Goal: Task Accomplishment & Management: Manage account settings

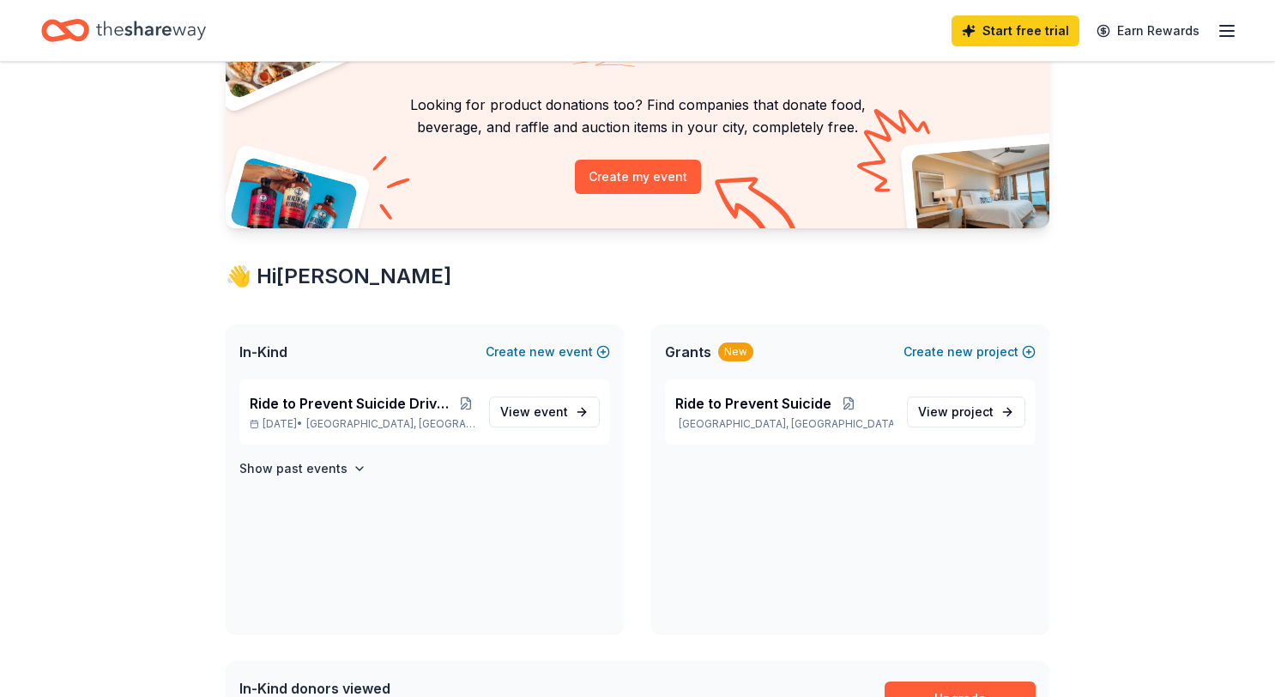
scroll to position [206, 0]
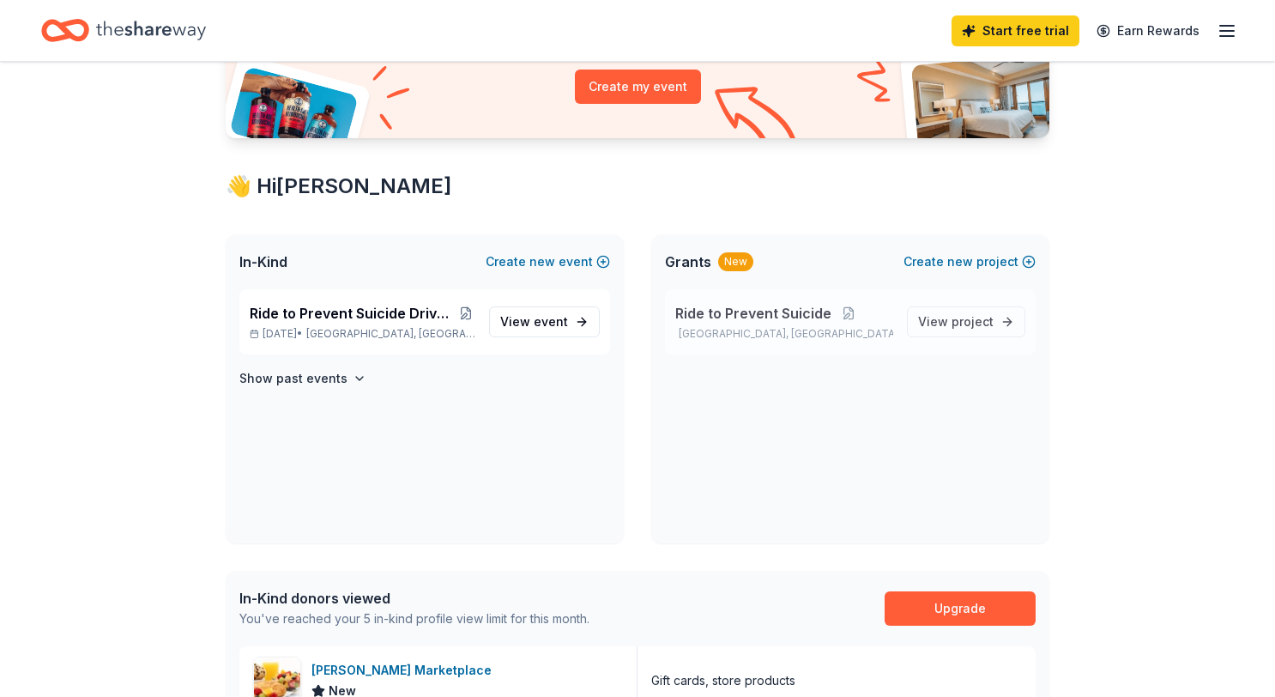
click at [721, 308] on span "Ride to Prevent Suicide" at bounding box center [753, 313] width 156 height 21
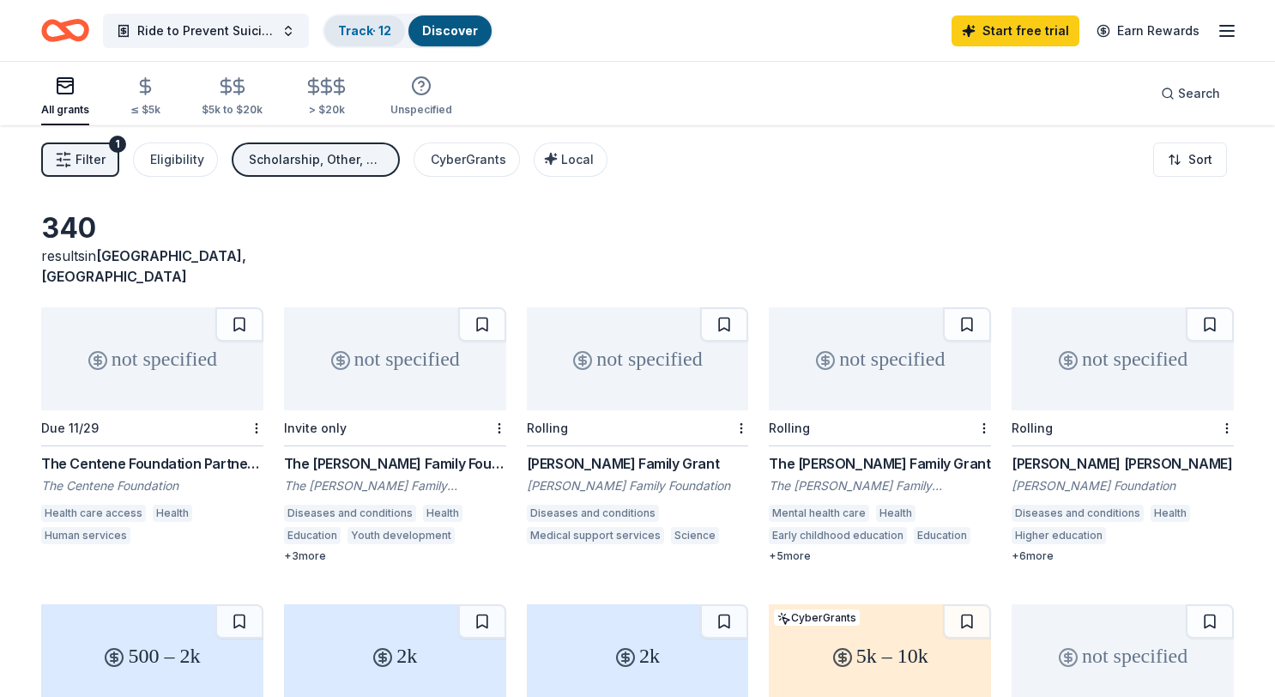
click at [365, 35] on link "Track · 12" at bounding box center [364, 30] width 53 height 15
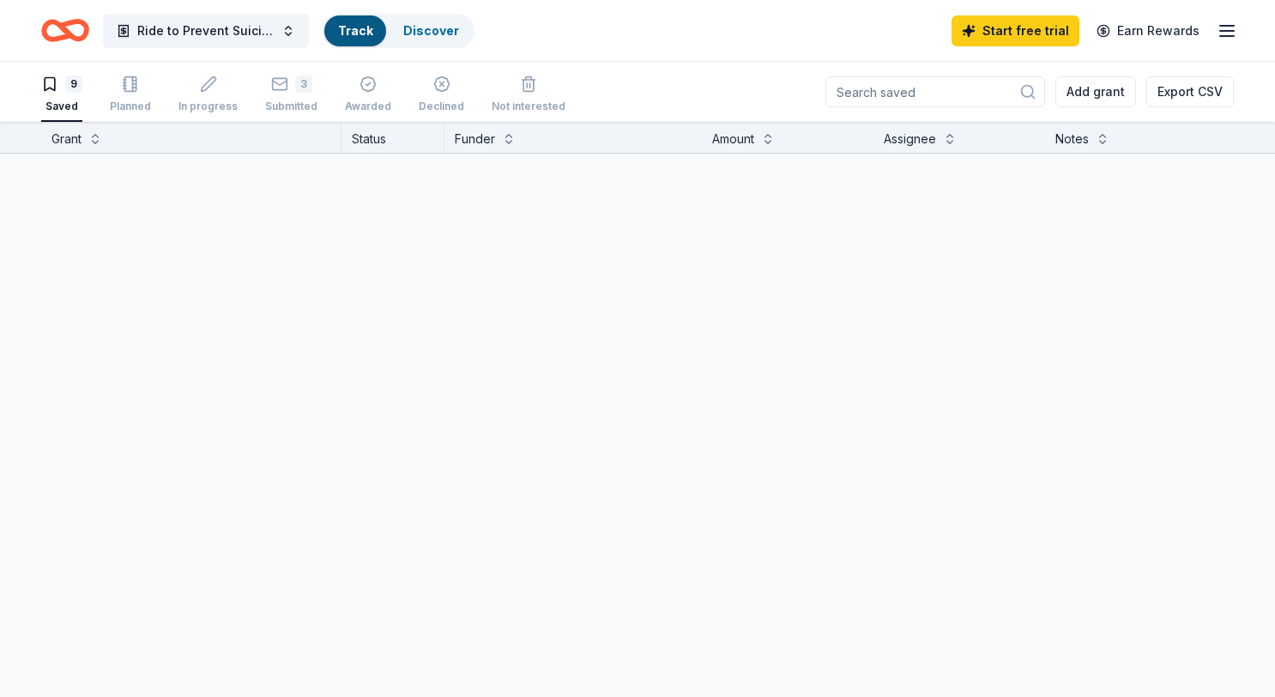
scroll to position [1, 0]
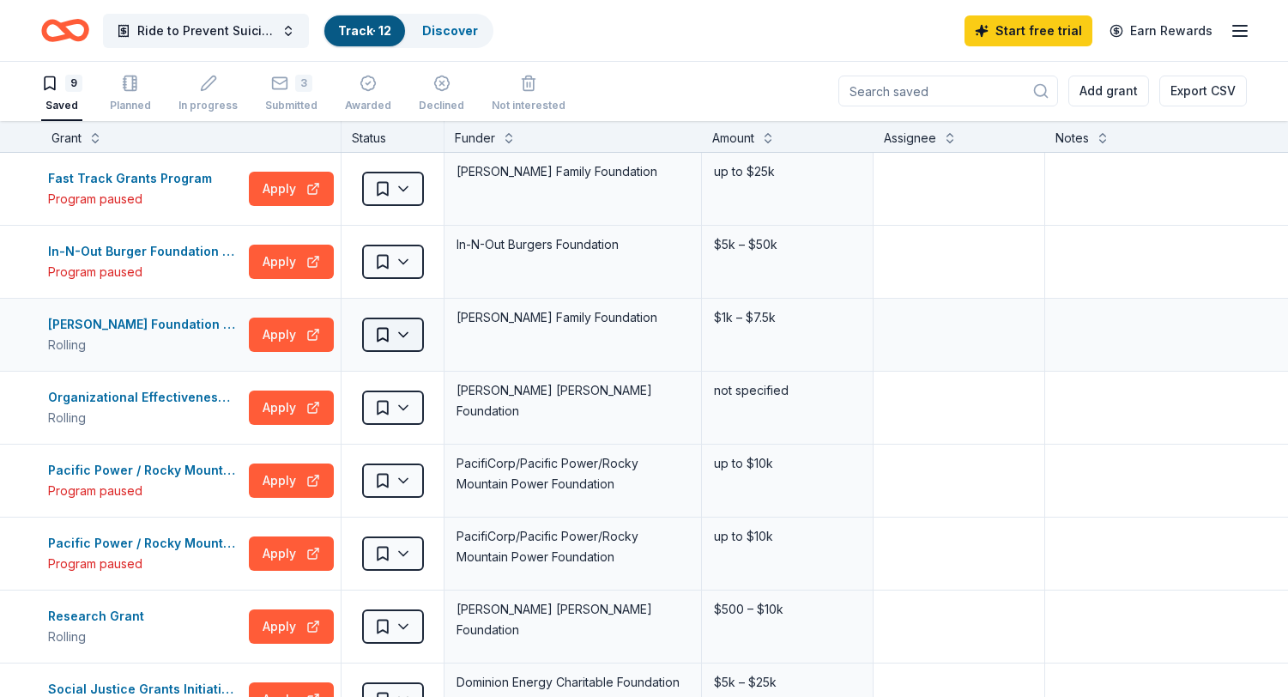
click at [384, 338] on html "Ride to Prevent Suicide Track · 12 Discover Start free trial Earn Rewards 9 Sav…" at bounding box center [644, 347] width 1288 height 697
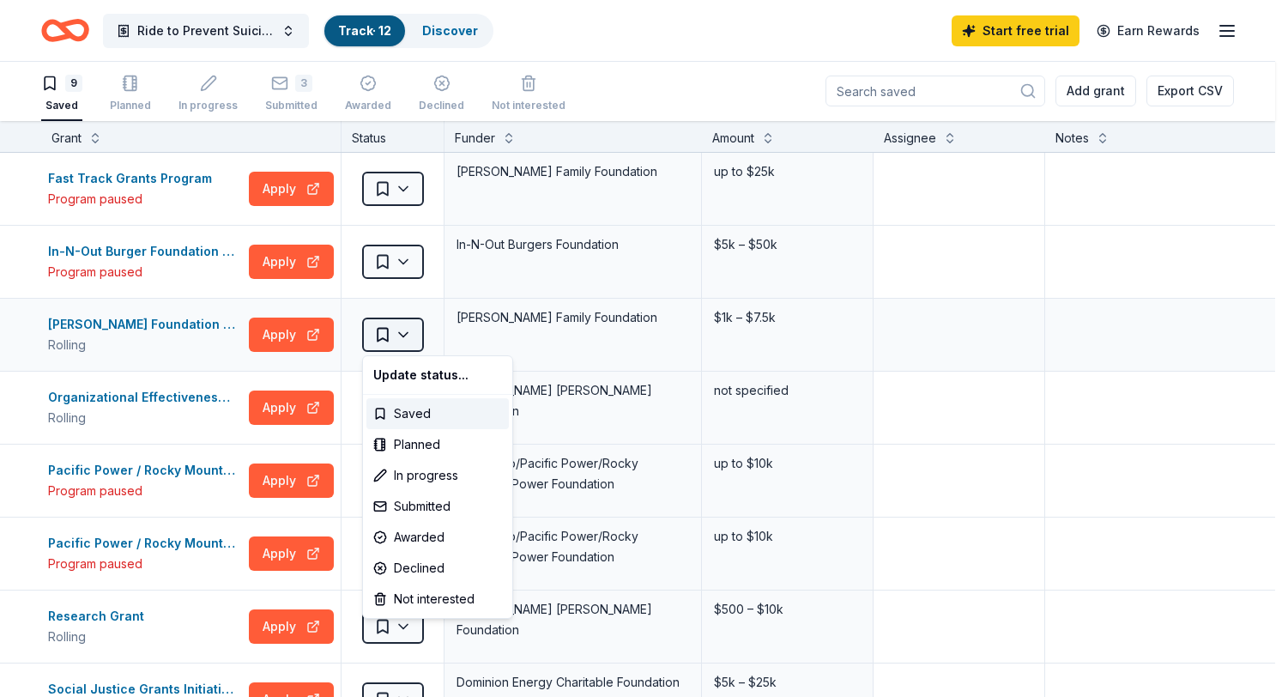
click at [384, 338] on html "Ride to Prevent Suicide Track · 12 Discover Start free trial Earn Rewards 9 Sav…" at bounding box center [644, 347] width 1288 height 697
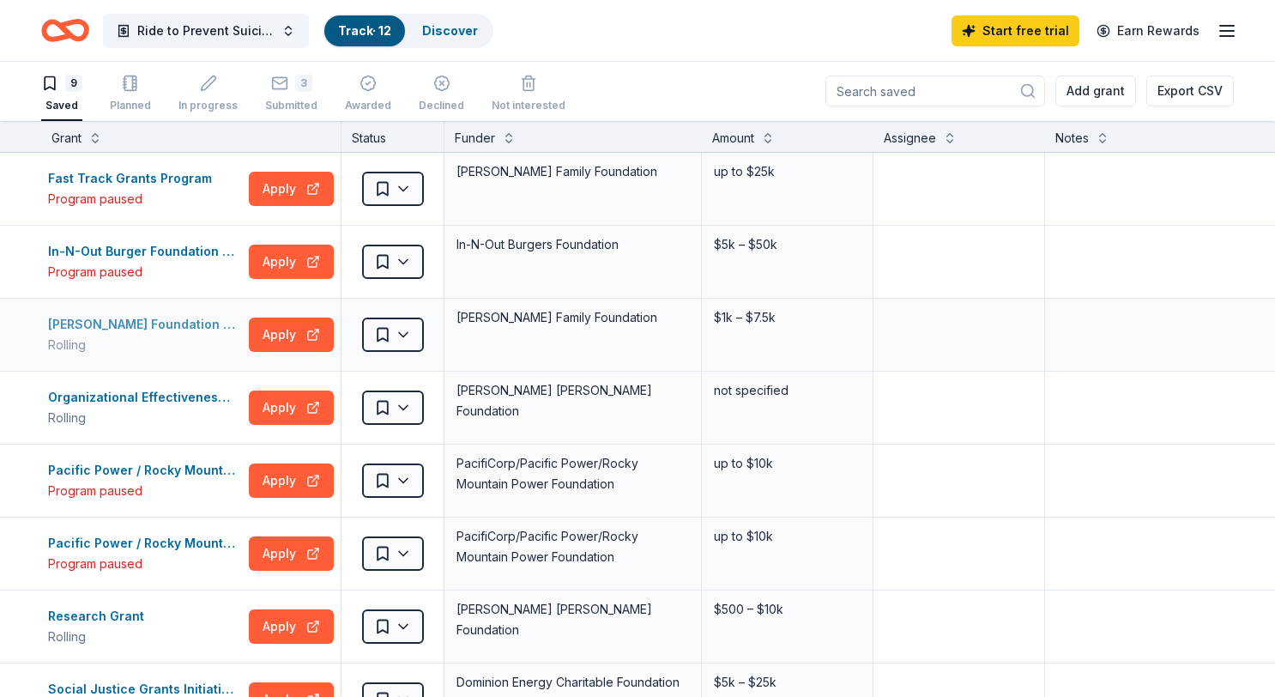
click at [178, 317] on div "Kampe Foundation General Grants" at bounding box center [145, 324] width 194 height 21
click at [1231, 31] on line "button" at bounding box center [1227, 31] width 14 height 0
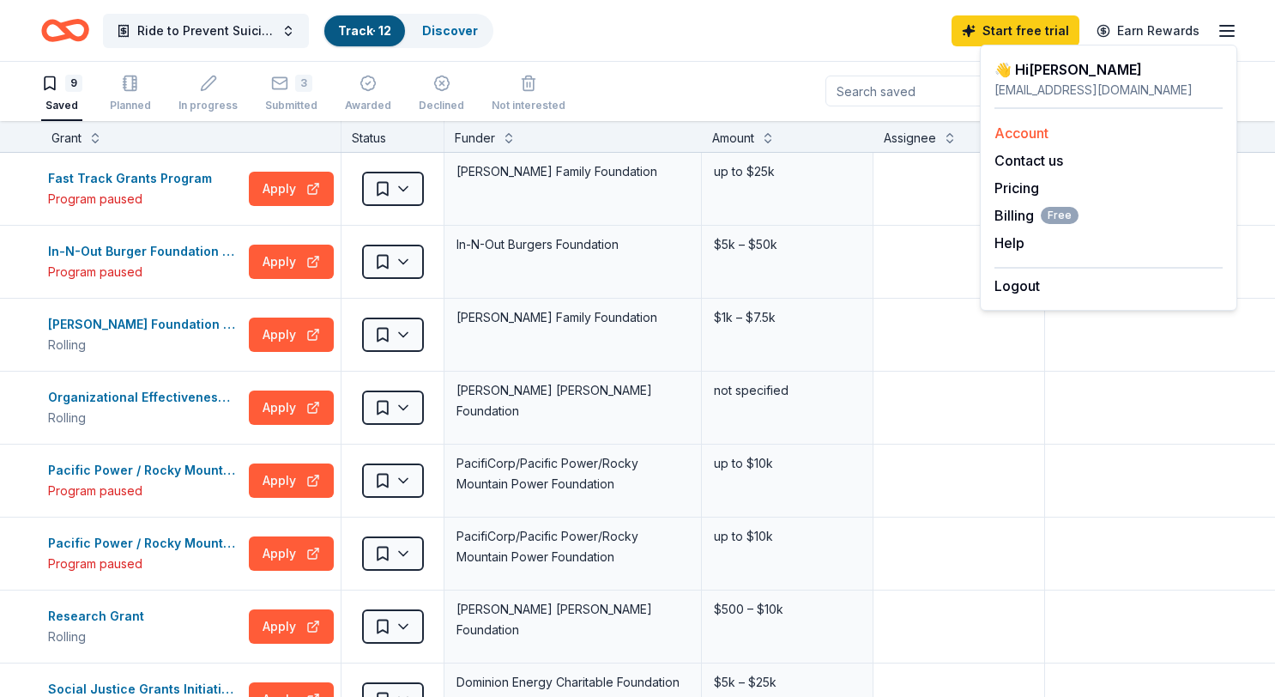
click at [1023, 134] on link "Account" at bounding box center [1021, 132] width 54 height 17
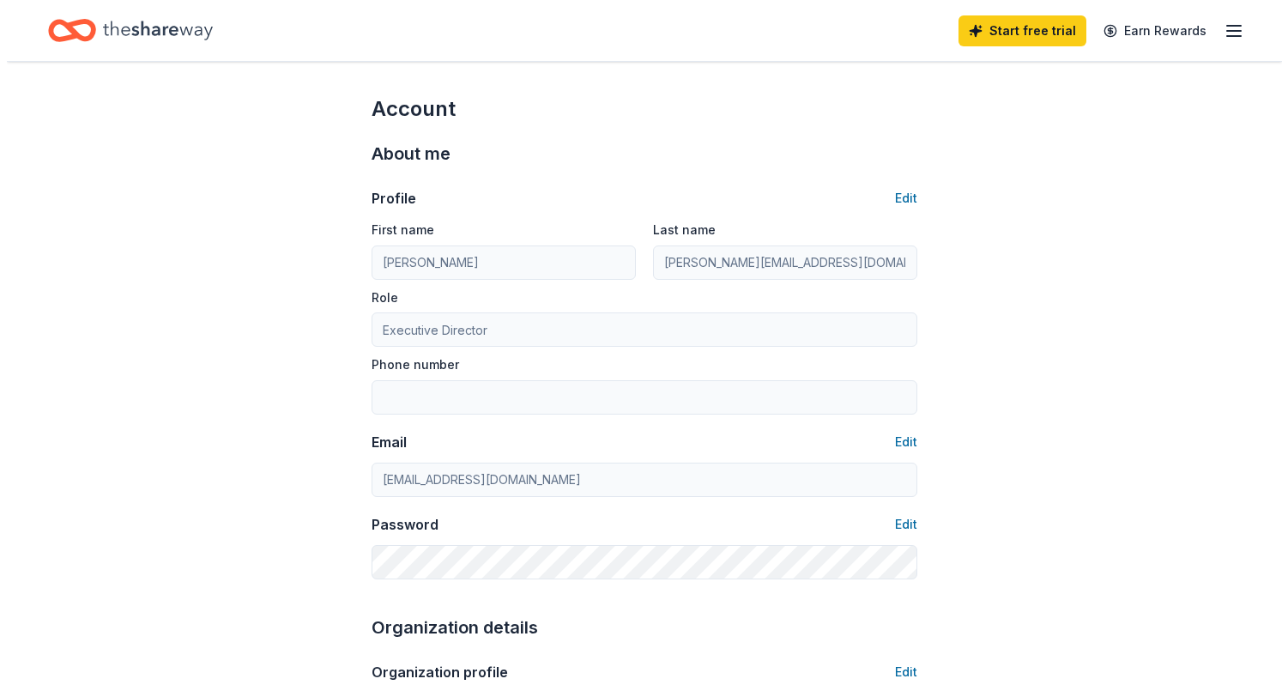
scroll to position [21, 0]
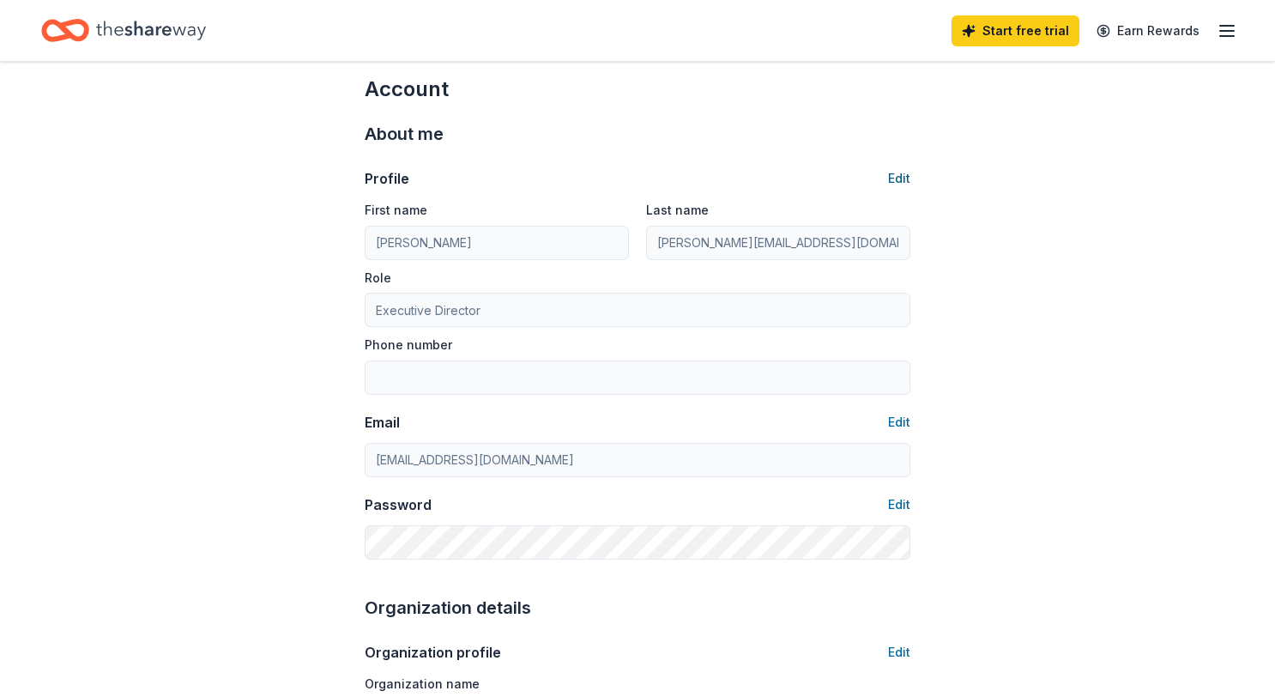
click at [908, 179] on button "Edit" at bounding box center [899, 178] width 22 height 21
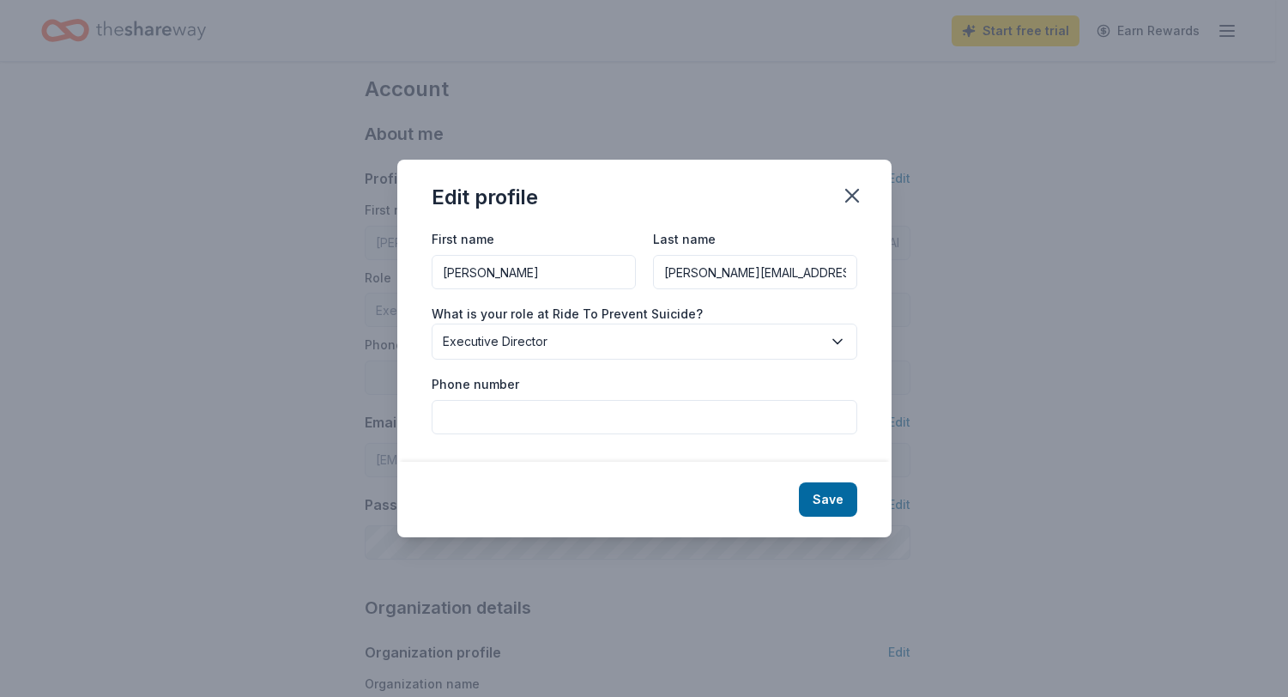
click at [548, 272] on input "Kristi" at bounding box center [533, 272] width 204 height 34
drag, startPoint x: 449, startPoint y: 267, endPoint x: 351, endPoint y: 266, distance: 97.8
click at [351, 266] on div "Edit profile First name Kristi Last name Kristi@alpineplasticsurgery.com What i…" at bounding box center [644, 348] width 1288 height 697
type input "Melissa"
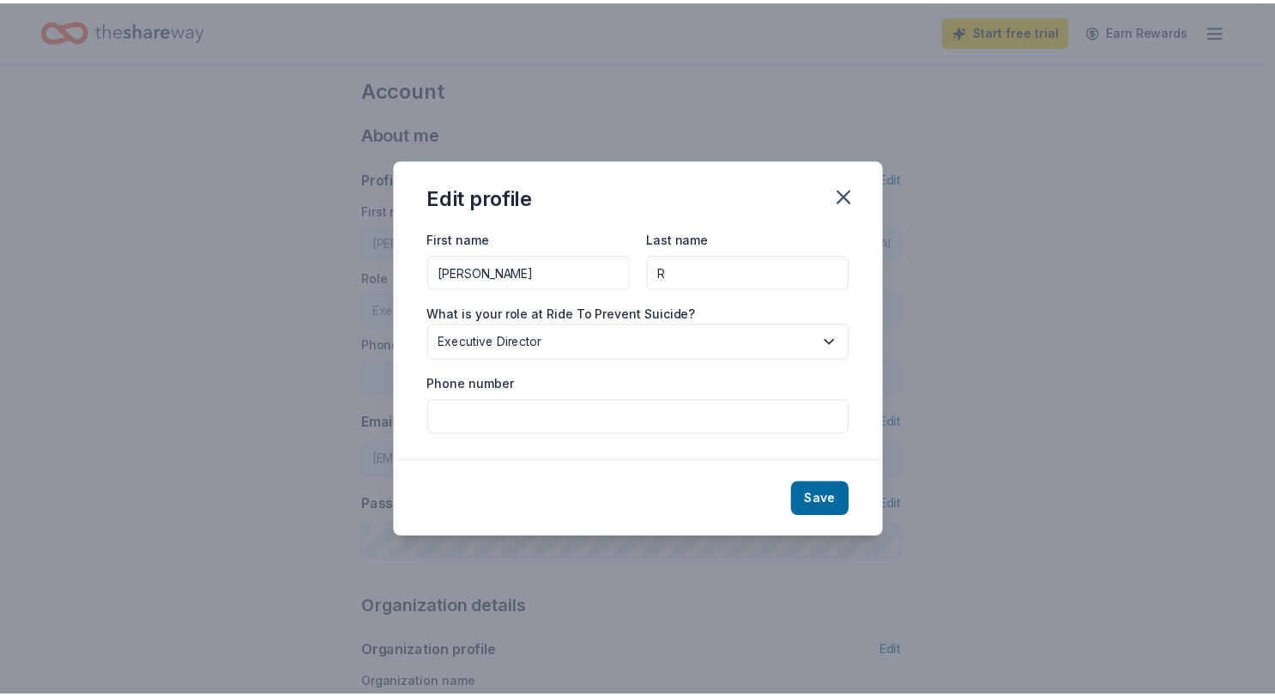
scroll to position [0, 0]
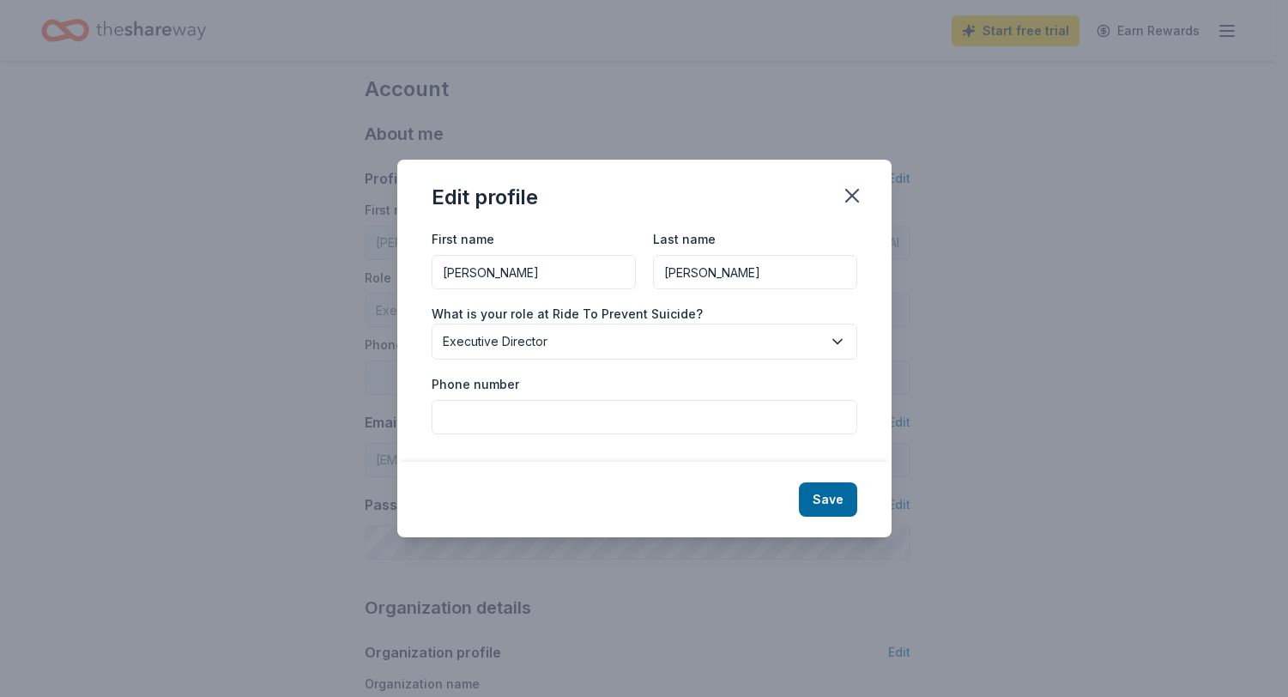
type input "Rogerson"
click at [524, 344] on span "Executive Director" at bounding box center [632, 341] width 379 height 21
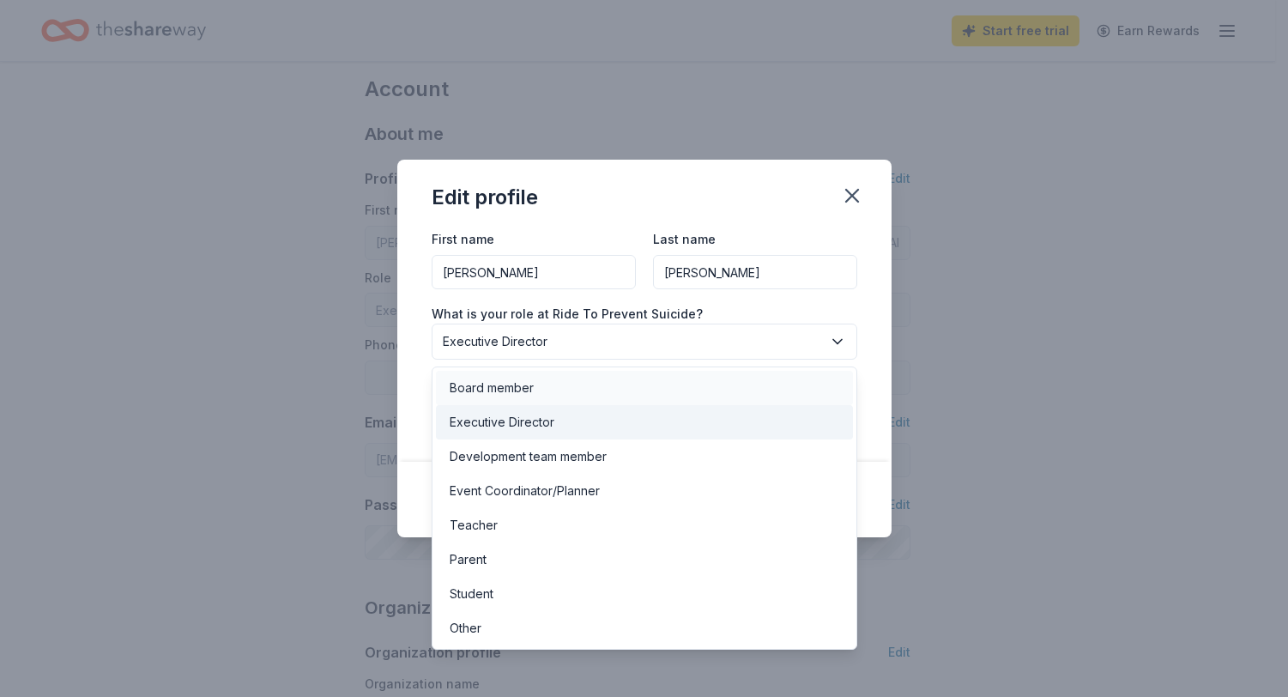
click at [527, 386] on div "Board member" at bounding box center [491, 387] width 84 height 21
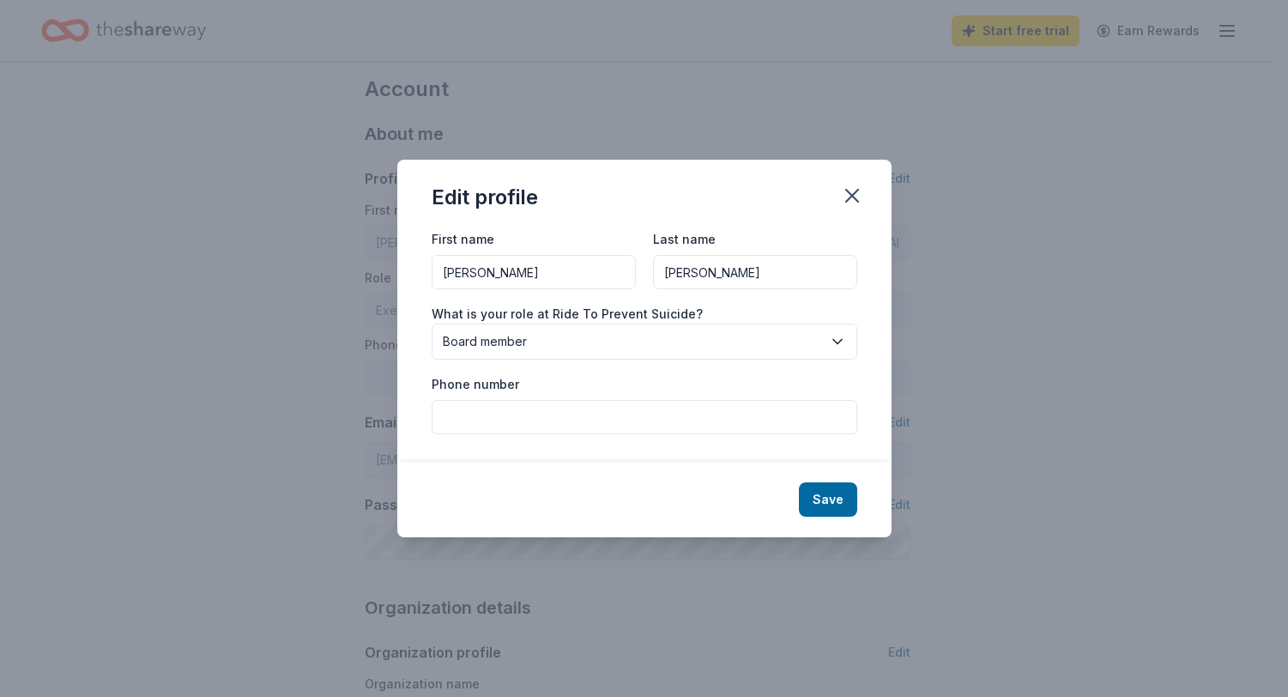
click at [523, 413] on input "Phone number" at bounding box center [643, 417] width 425 height 34
type input "5"
type input "8015202595"
click at [817, 498] on button "Save" at bounding box center [828, 499] width 58 height 34
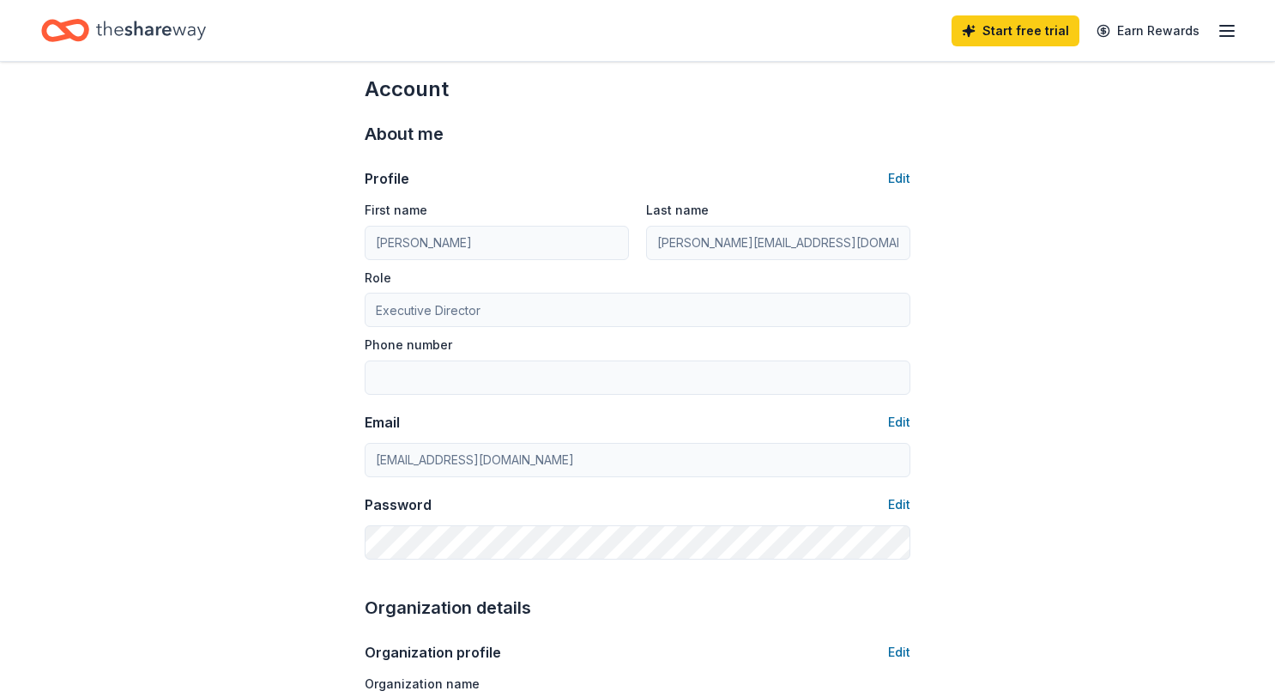
type input "Melissa"
type input "Rogerson"
type input "Board member"
type input "8015202595"
click at [896, 422] on button "Edit" at bounding box center [899, 422] width 22 height 21
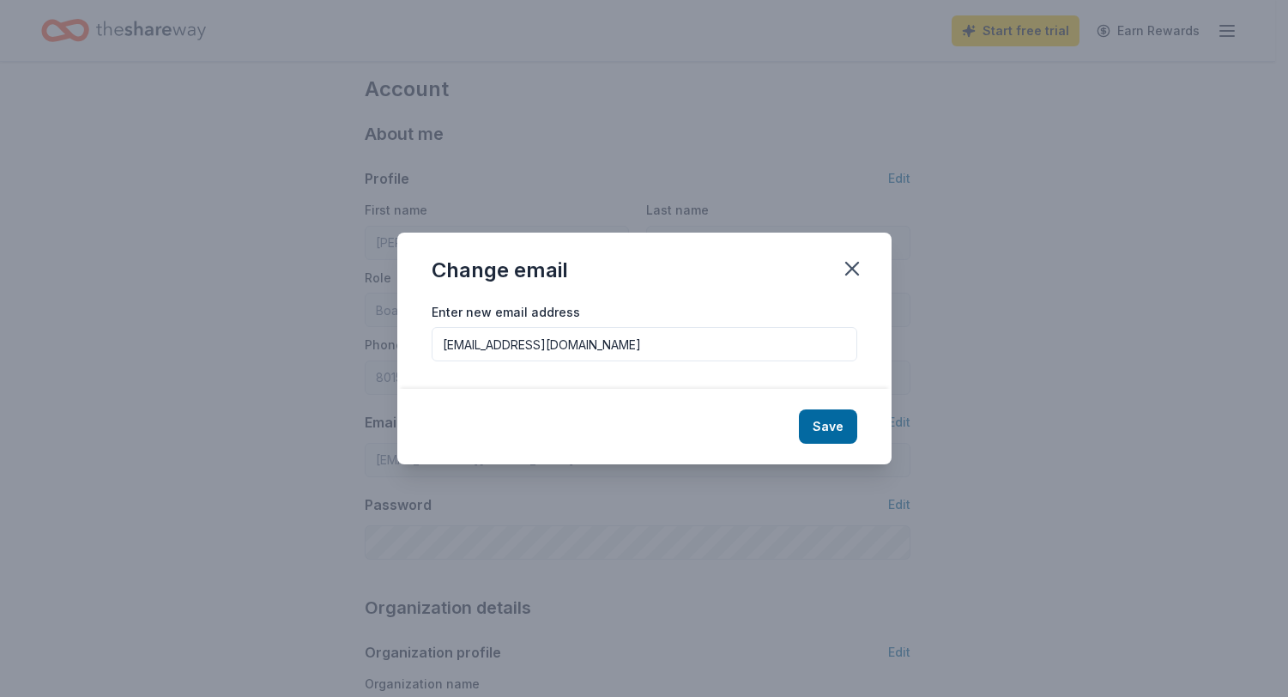
click at [725, 342] on input "kristiridetopreventsuicide@gmail.com" at bounding box center [643, 344] width 425 height 34
drag, startPoint x: 725, startPoint y: 342, endPoint x: 407, endPoint y: 331, distance: 317.6
click at [407, 331] on div "Enter new email address kristiridetopreventsuicide@gmail.com" at bounding box center [644, 345] width 494 height 88
type input "melridetopreventsuicide@gmail.com"
click at [830, 429] on button "Save" at bounding box center [828, 426] width 58 height 34
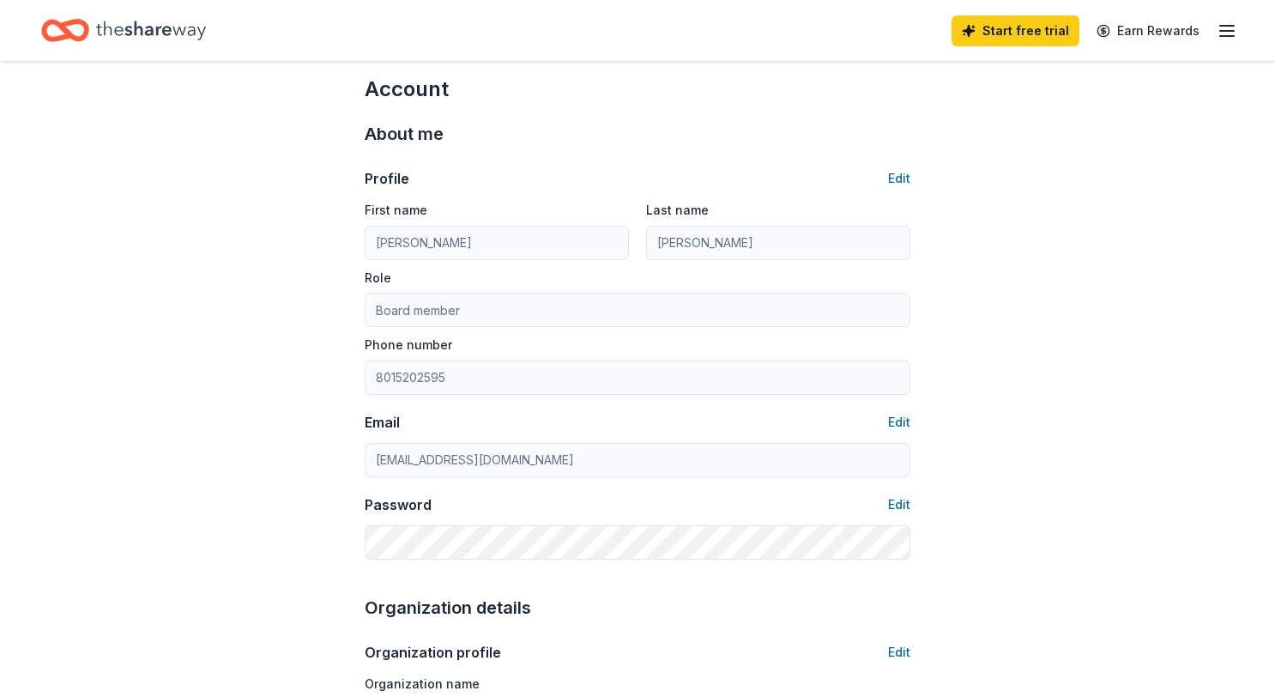
type input "melridetopreventsuicide@gmail.com"
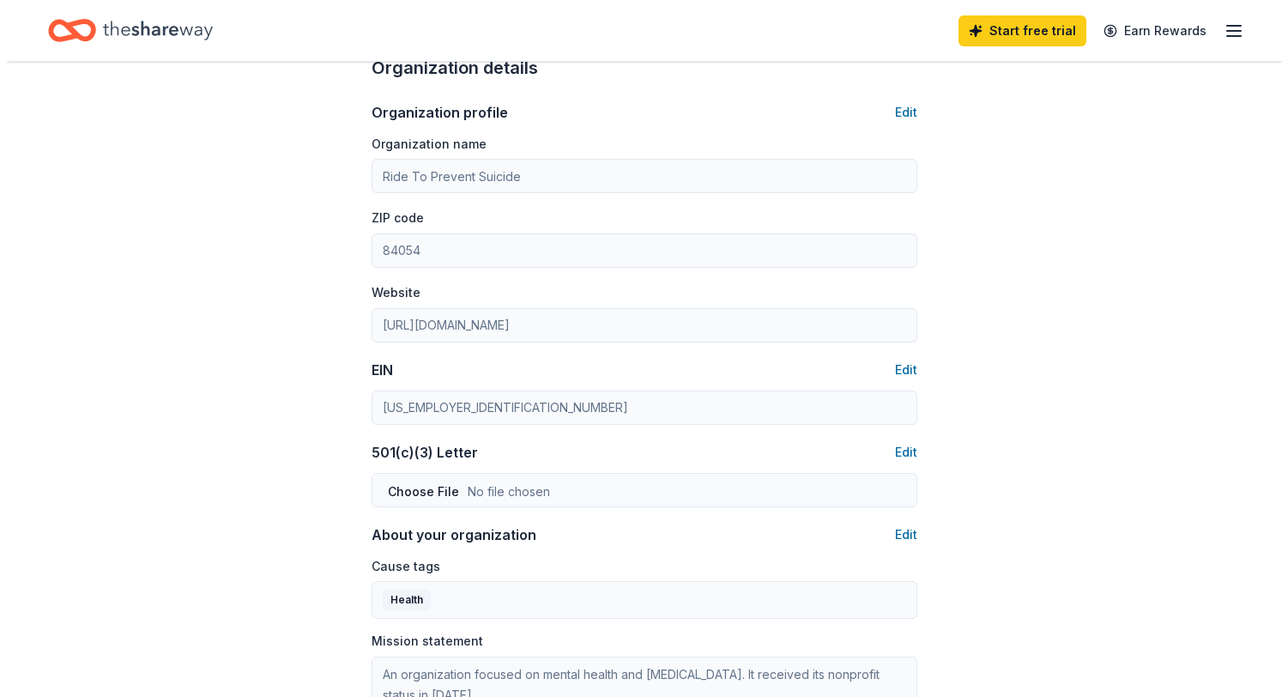
scroll to position [783, 0]
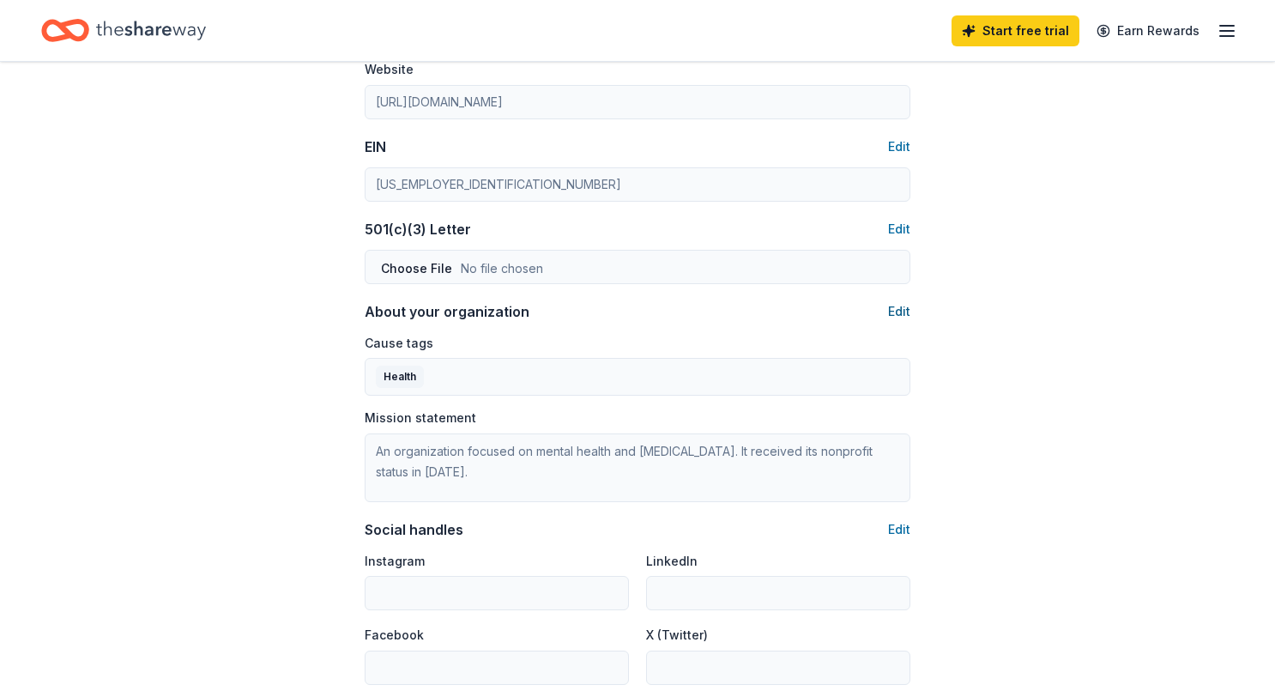
click at [902, 316] on button "Edit" at bounding box center [899, 311] width 22 height 21
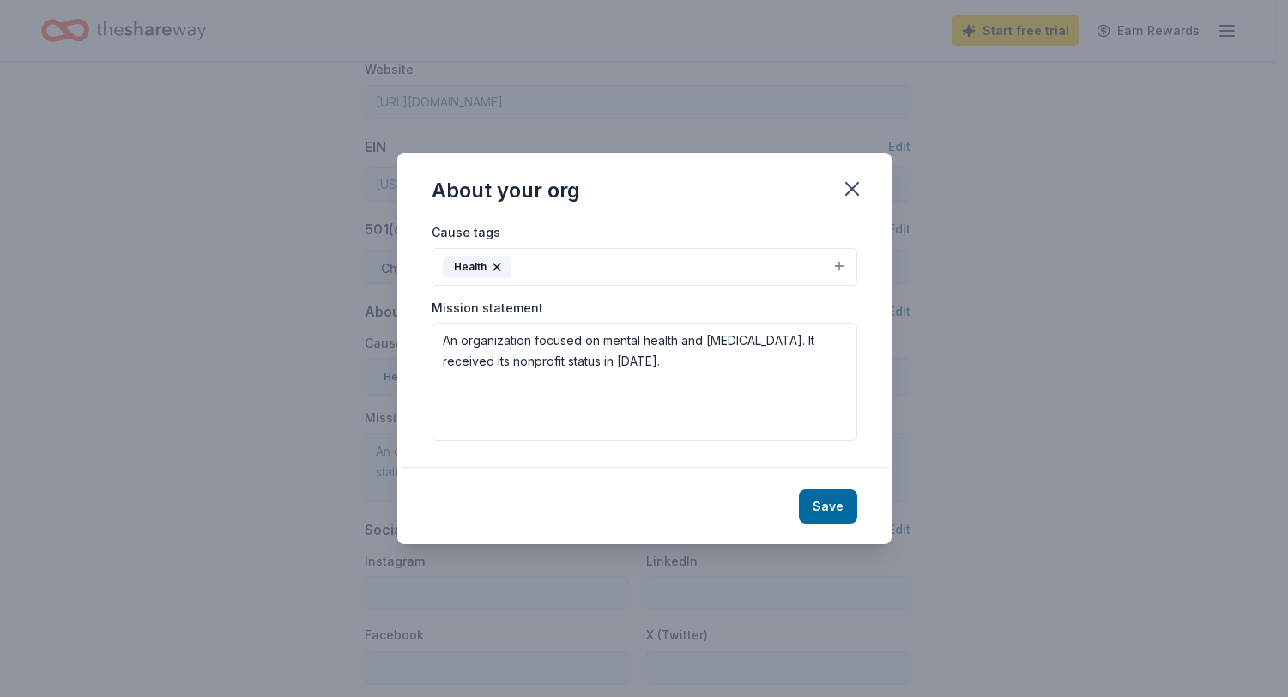
click at [587, 272] on button "Health" at bounding box center [643, 267] width 425 height 38
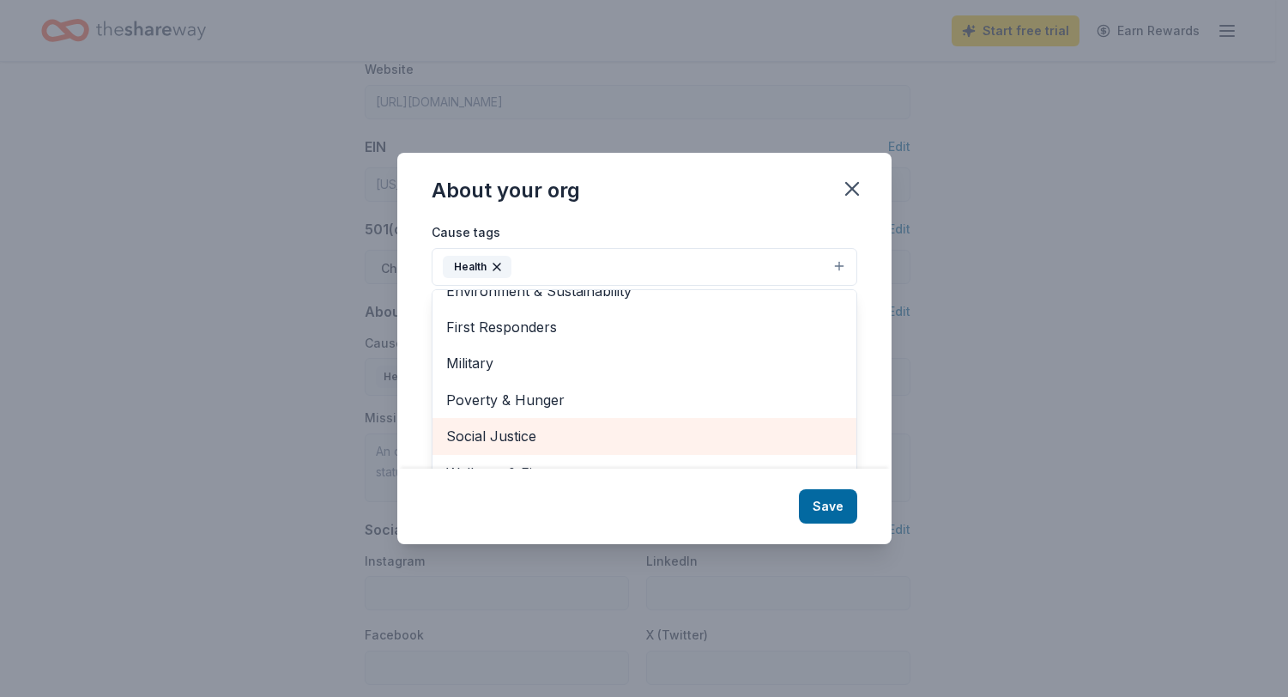
scroll to position [27, 0]
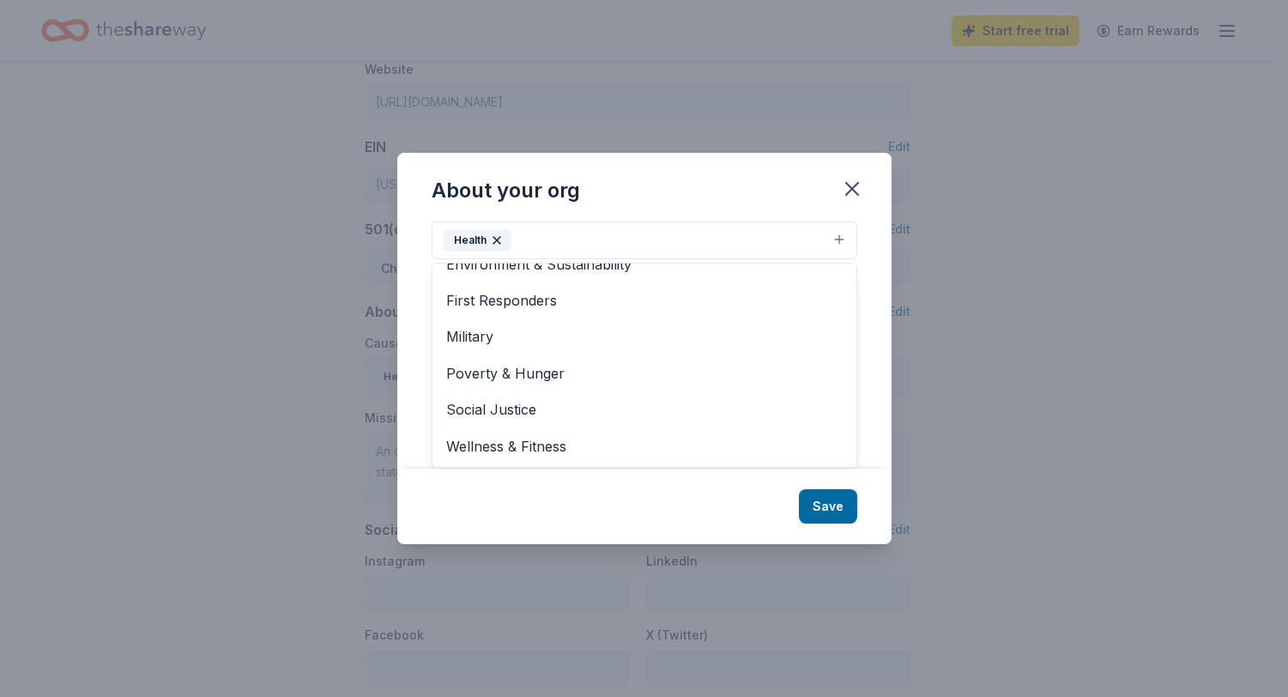
click at [853, 188] on div "About your org Cause tags Health Animals Art & Culture Children Disaster Relief…" at bounding box center [644, 348] width 494 height 391
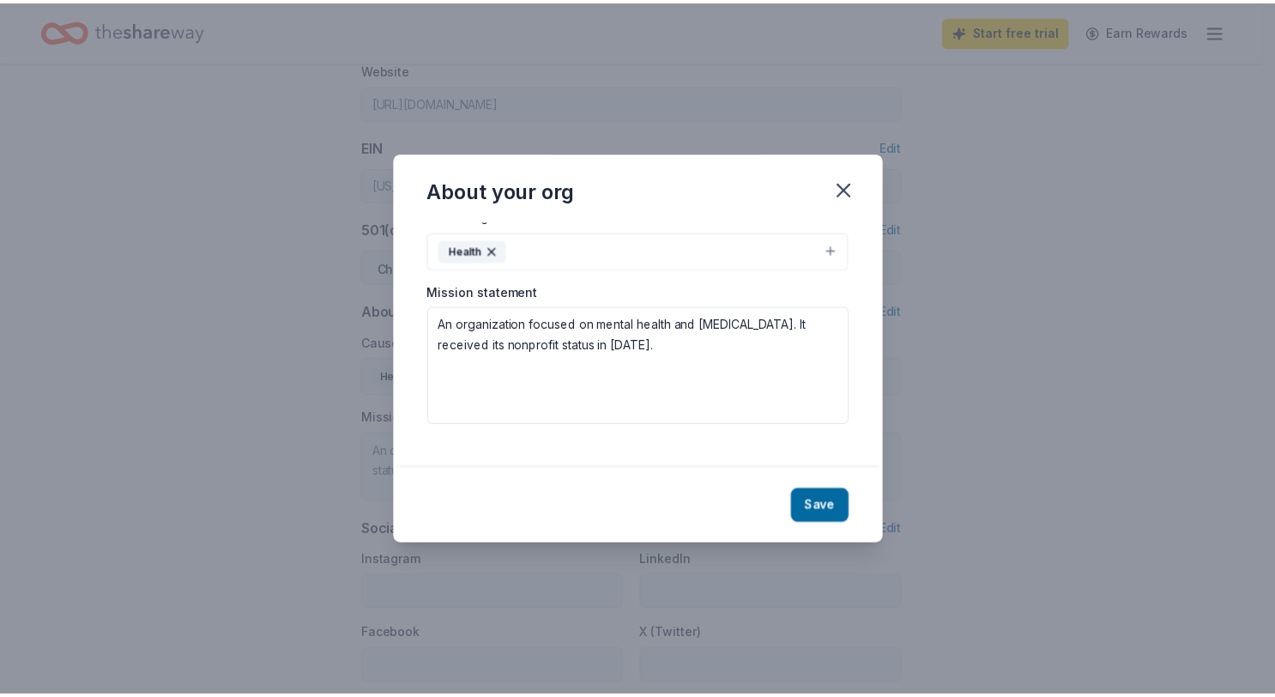
scroll to position [0, 0]
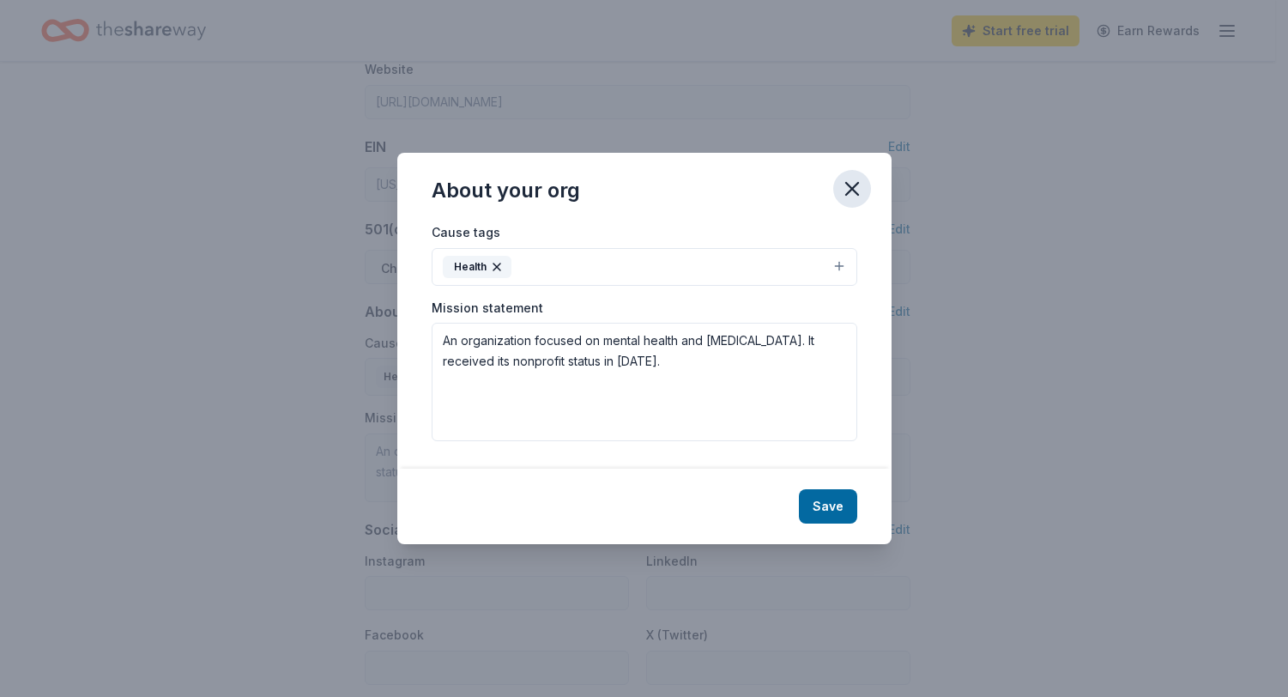
click at [850, 196] on icon "button" at bounding box center [852, 189] width 24 height 24
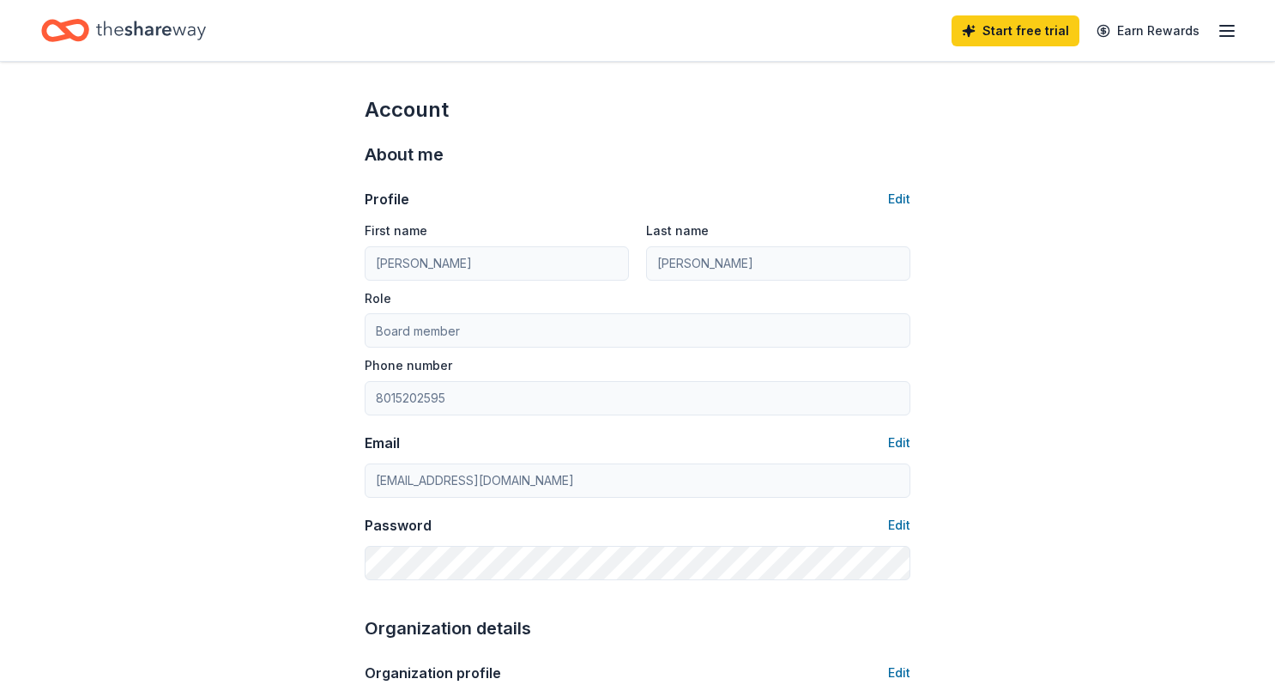
click at [89, 23] on div "Home" at bounding box center [123, 30] width 165 height 40
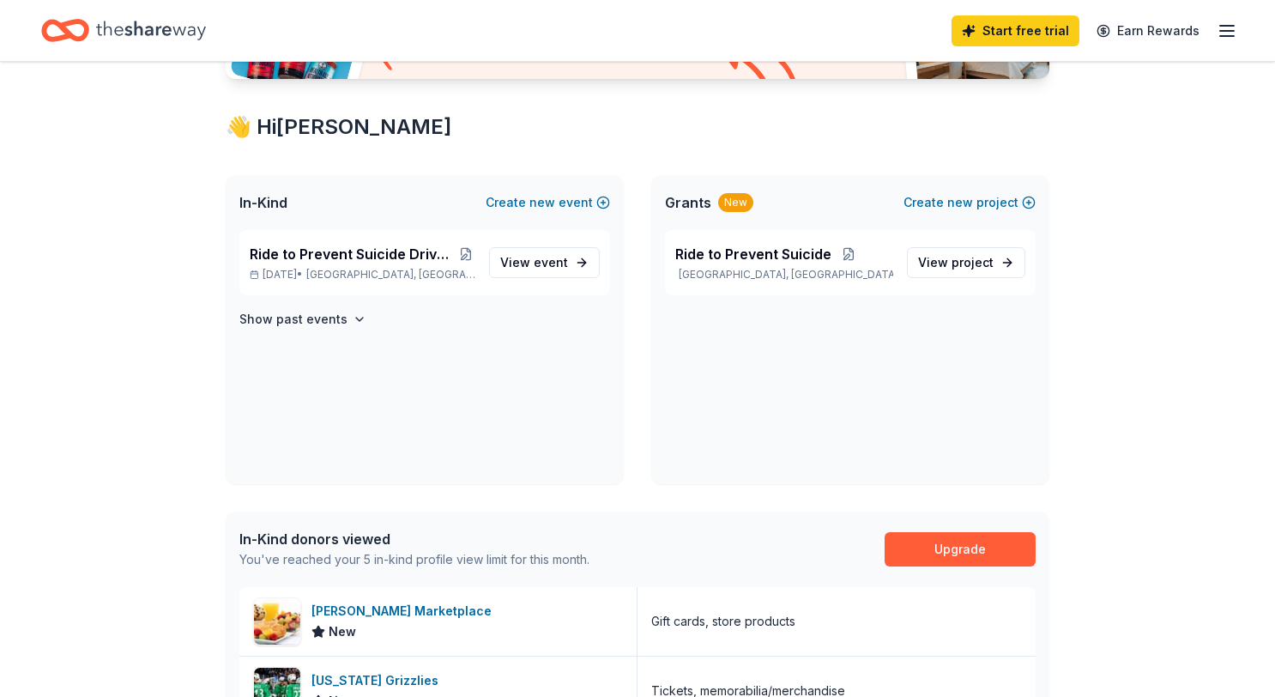
scroll to position [131, 0]
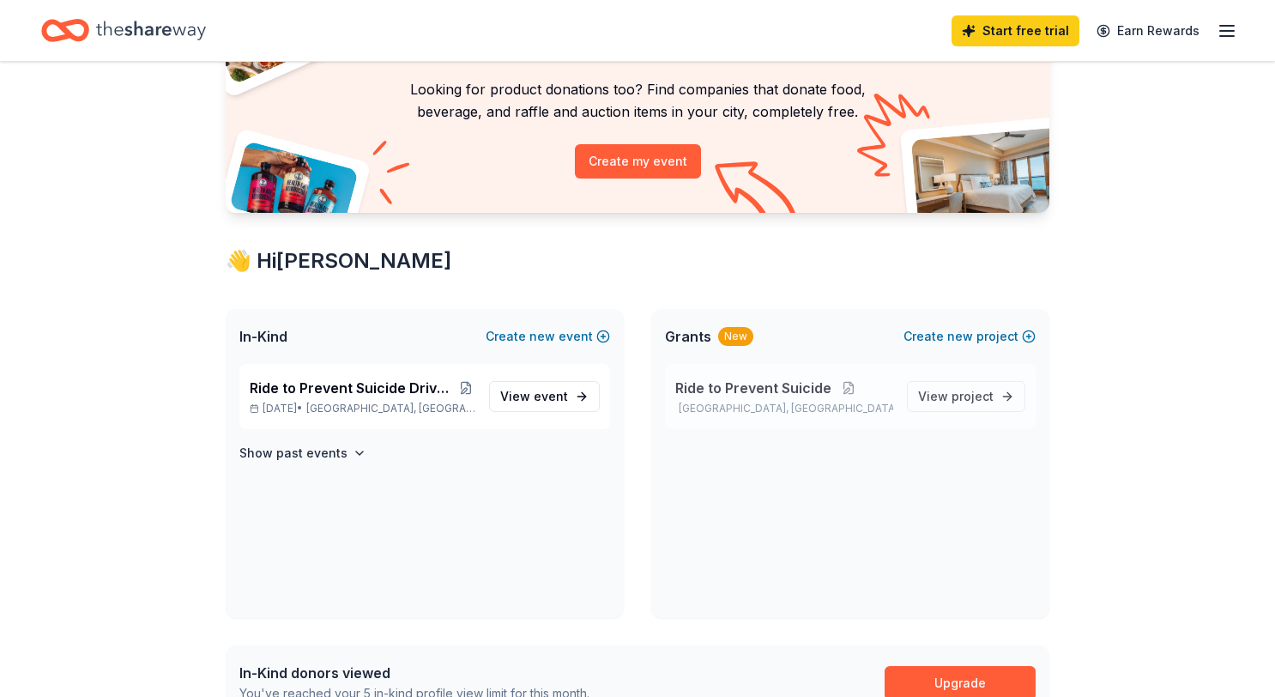
click at [723, 393] on span "Ride to Prevent Suicide" at bounding box center [753, 387] width 156 height 21
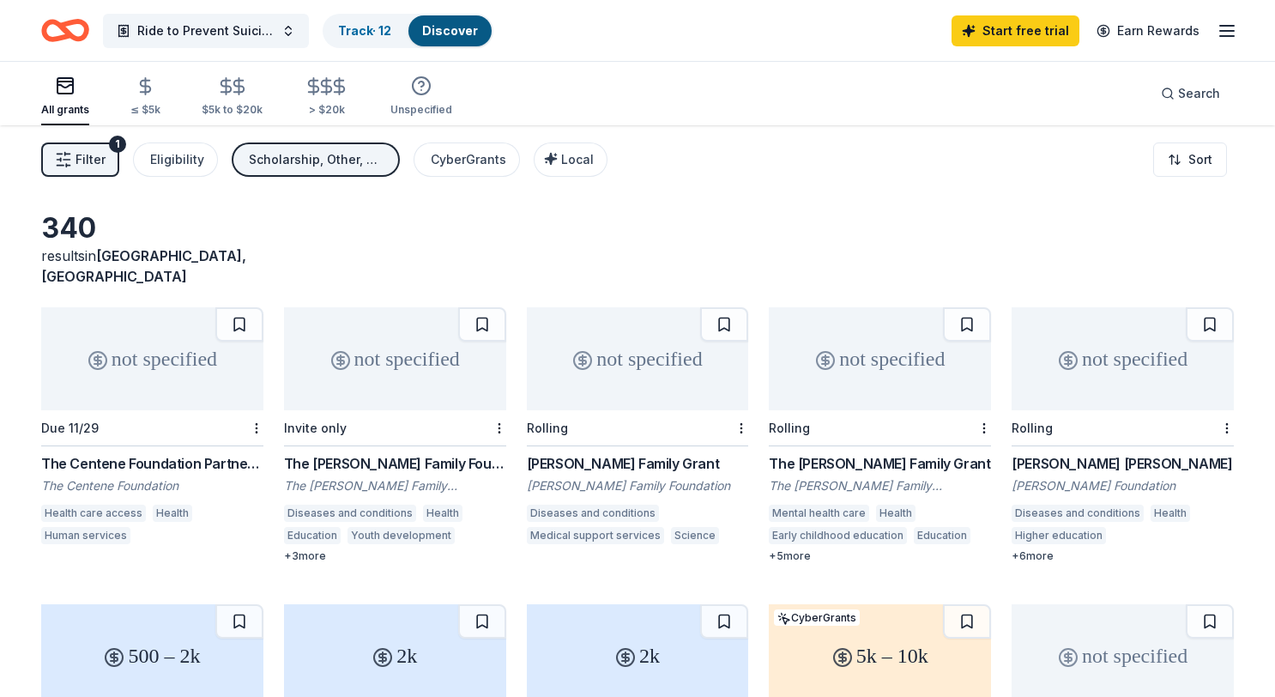
click at [889, 320] on div "not specified" at bounding box center [880, 358] width 222 height 103
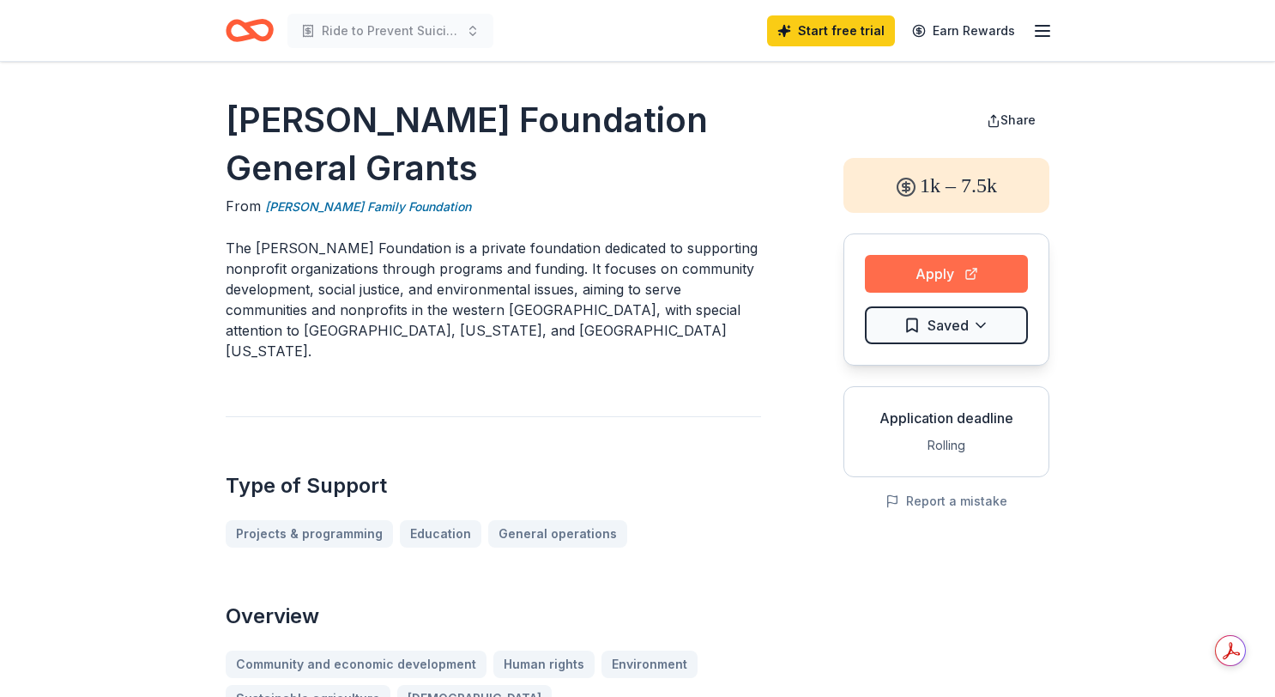
click at [908, 268] on button "Apply" at bounding box center [946, 274] width 163 height 38
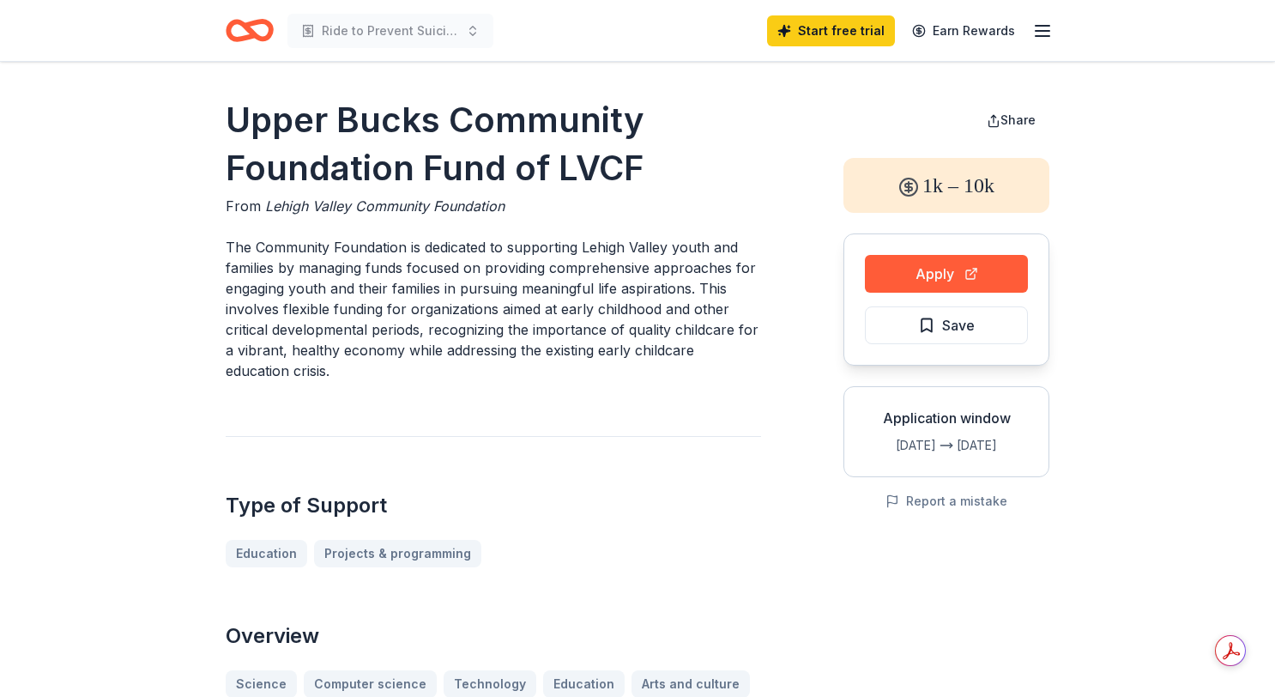
click at [1034, 38] on icon "button" at bounding box center [1042, 31] width 21 height 21
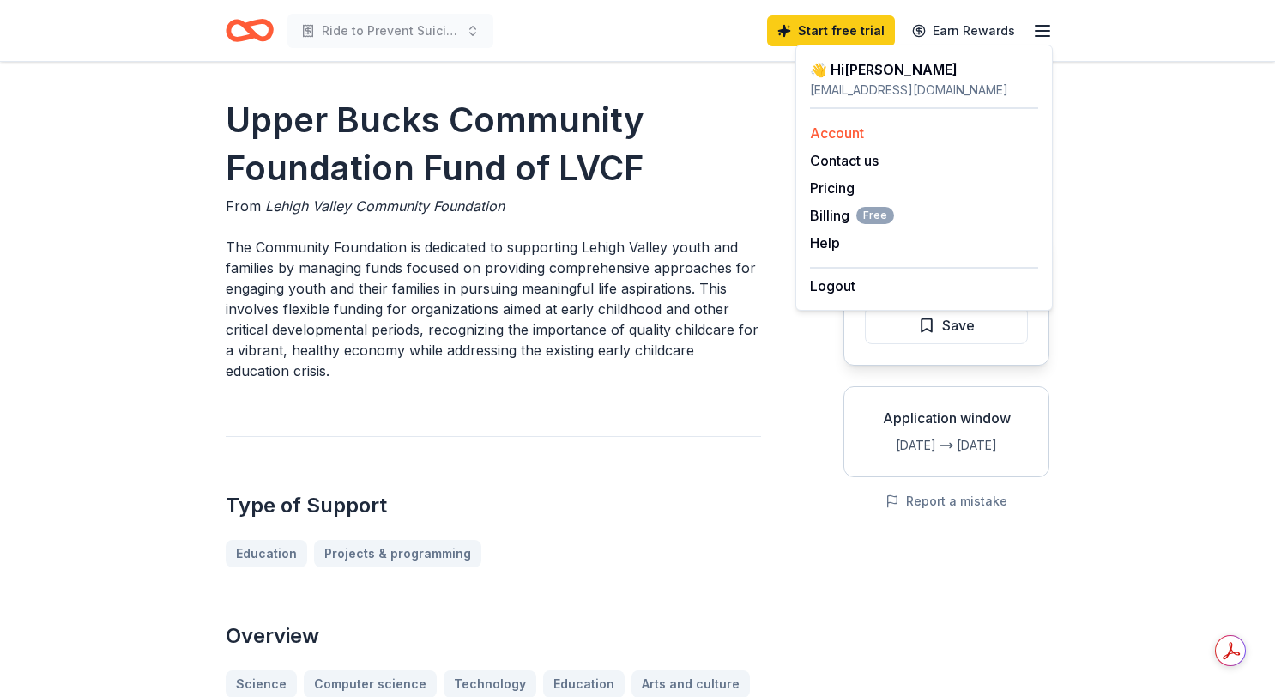
click at [817, 142] on div "Account" at bounding box center [924, 133] width 228 height 21
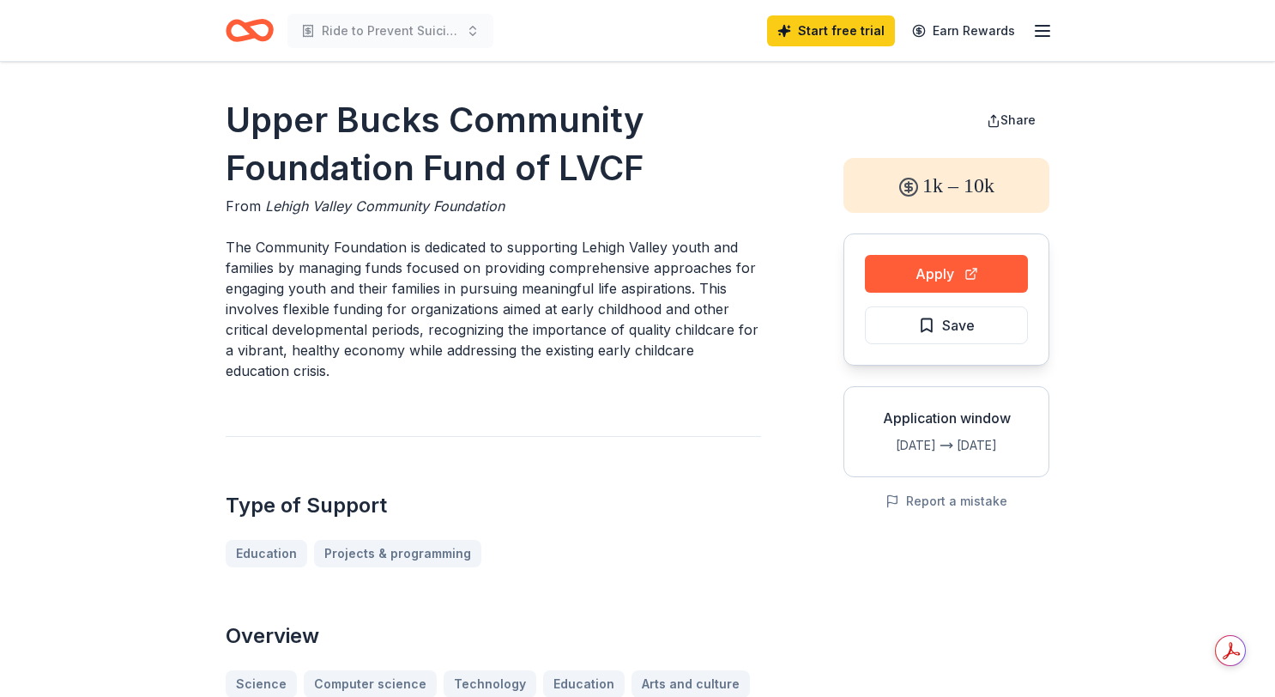
click at [1040, 33] on icon "button" at bounding box center [1042, 31] width 21 height 21
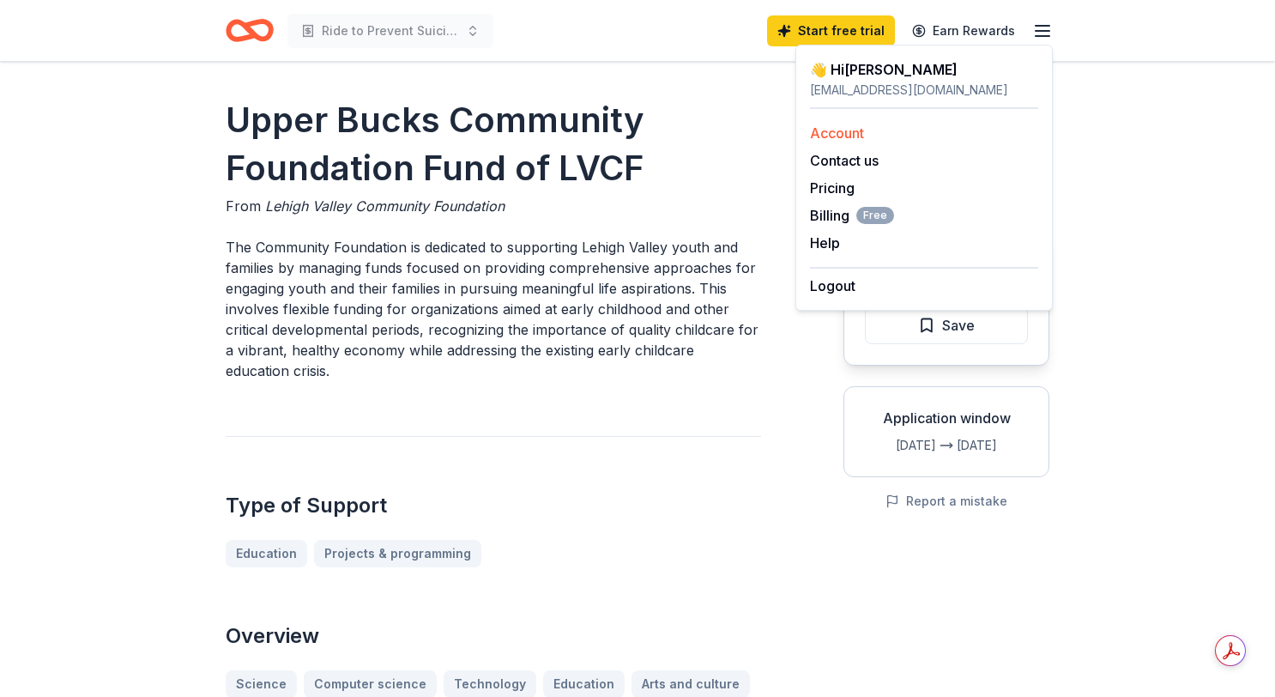
click at [836, 136] on link "Account" at bounding box center [837, 132] width 54 height 17
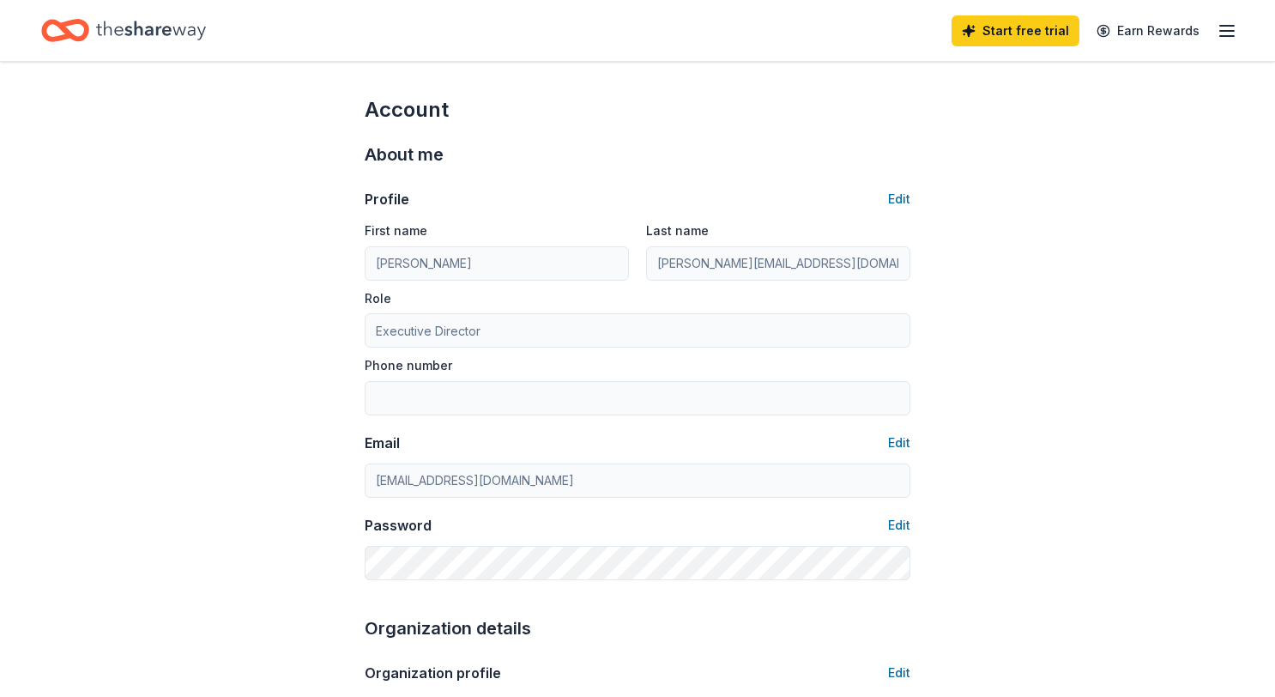
click at [1216, 25] on icon "button" at bounding box center [1226, 31] width 21 height 21
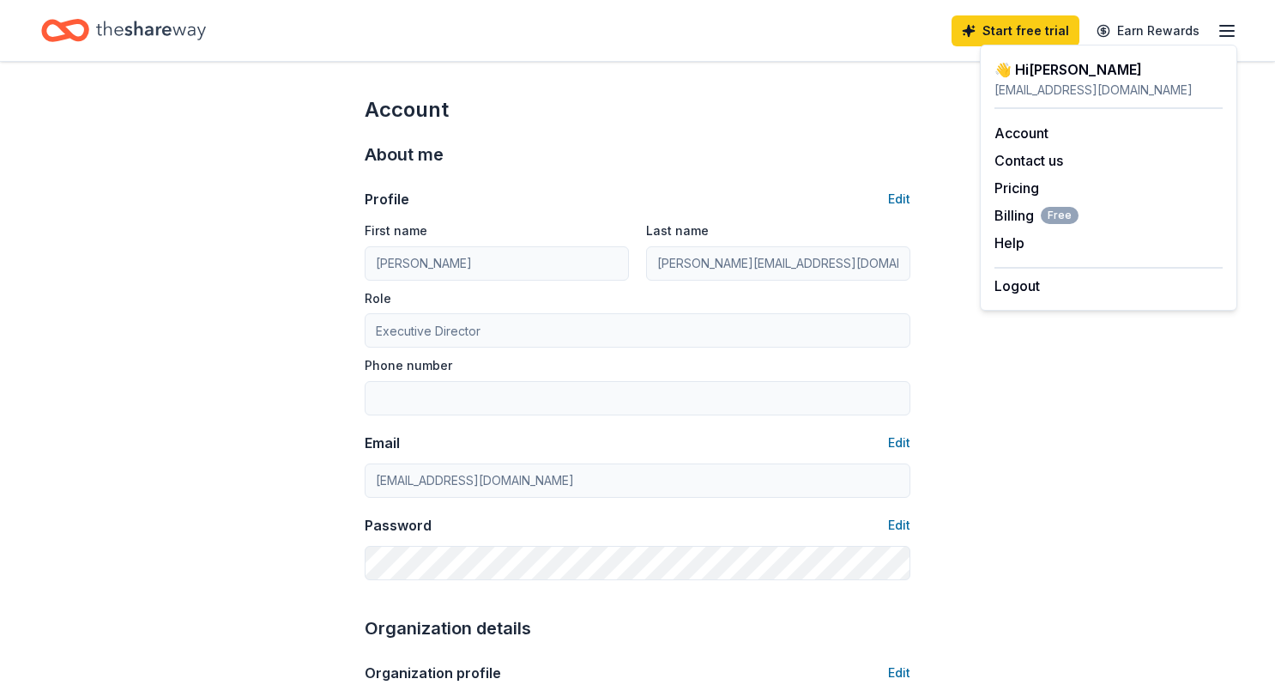
click at [143, 32] on icon "Home" at bounding box center [151, 30] width 110 height 35
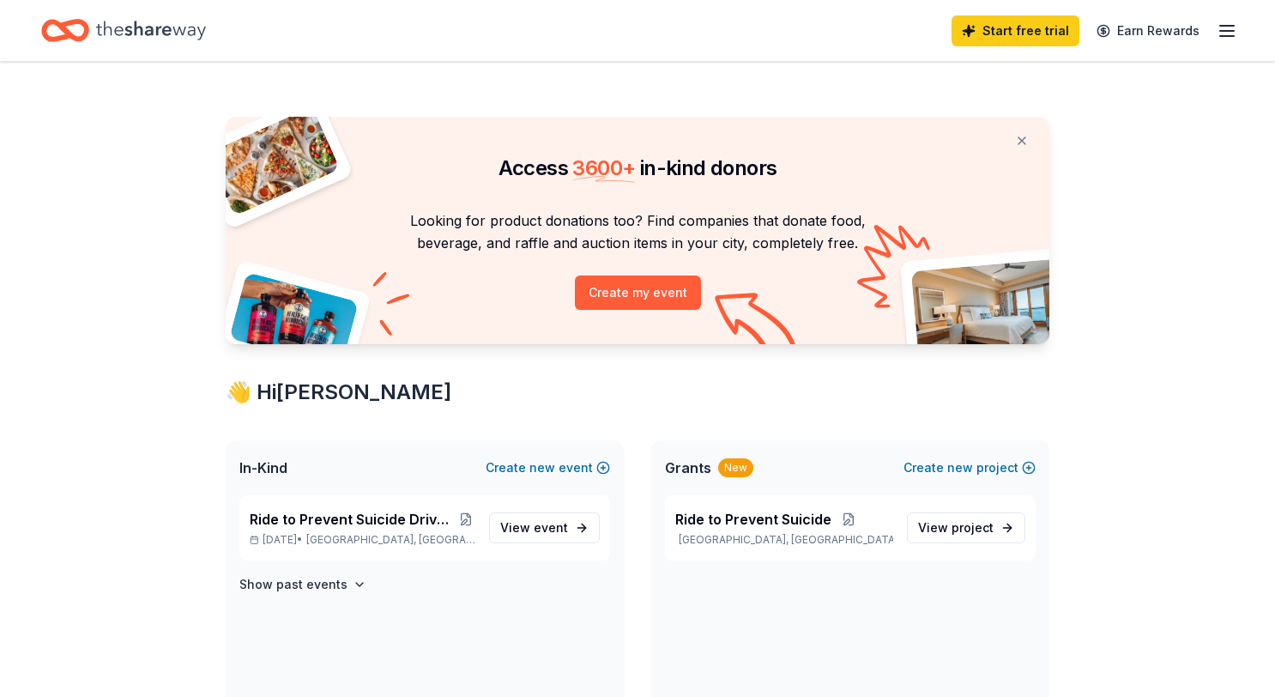
click at [1021, 11] on div "Start free trial Earn Rewards" at bounding box center [1094, 30] width 286 height 40
click at [1020, 23] on link "Start free trial" at bounding box center [1015, 30] width 128 height 31
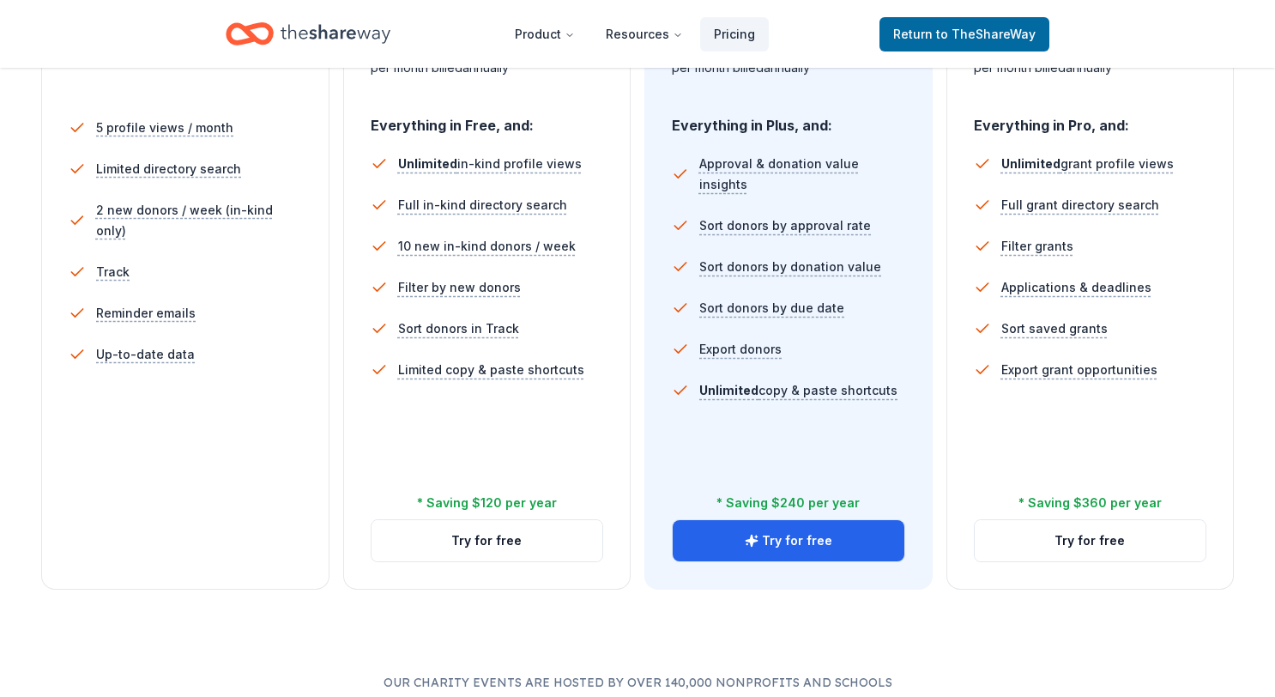
scroll to position [595, 0]
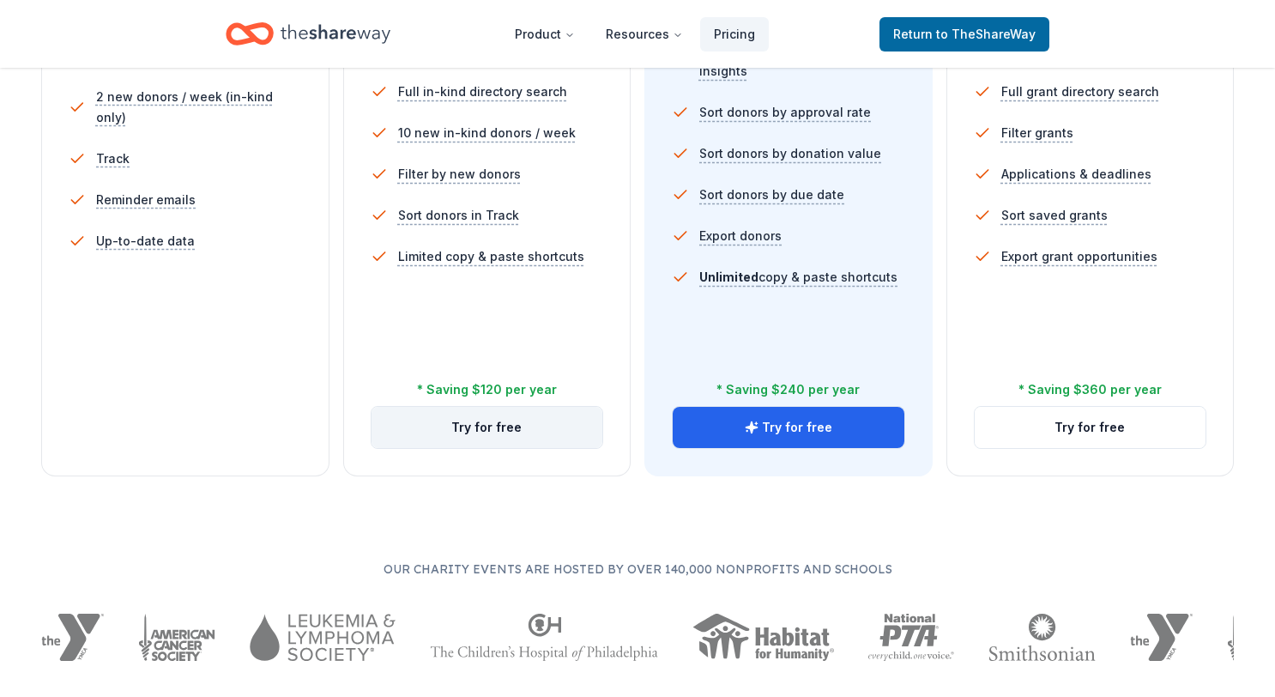
click at [474, 427] on button "Try for free" at bounding box center [487, 427] width 232 height 41
